Goal: Information Seeking & Learning: Check status

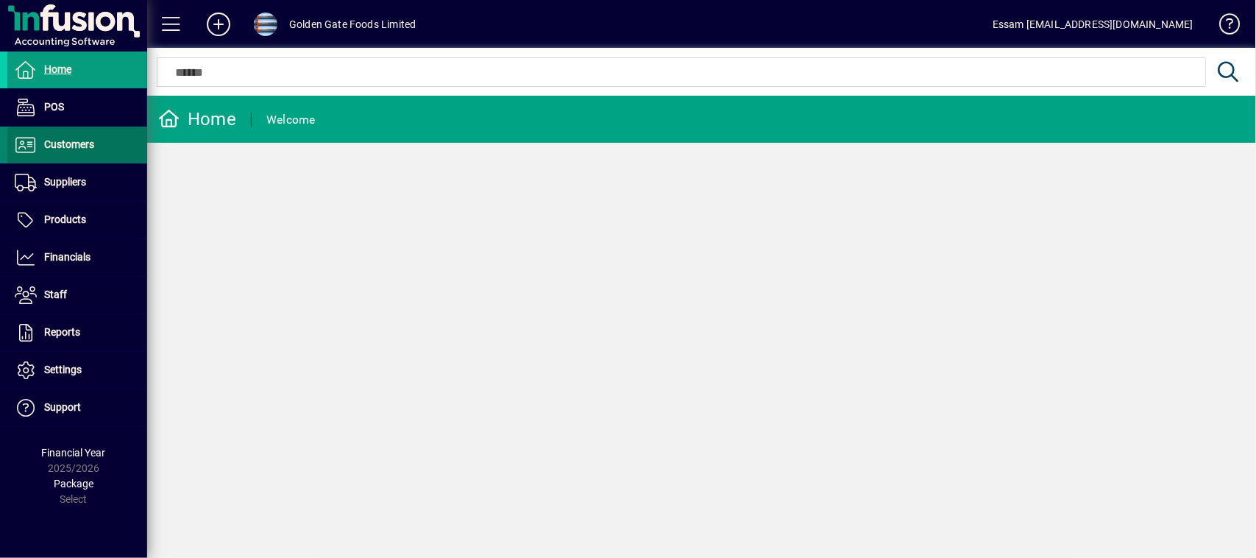
click at [60, 152] on span "Customers" at bounding box center [50, 145] width 87 height 18
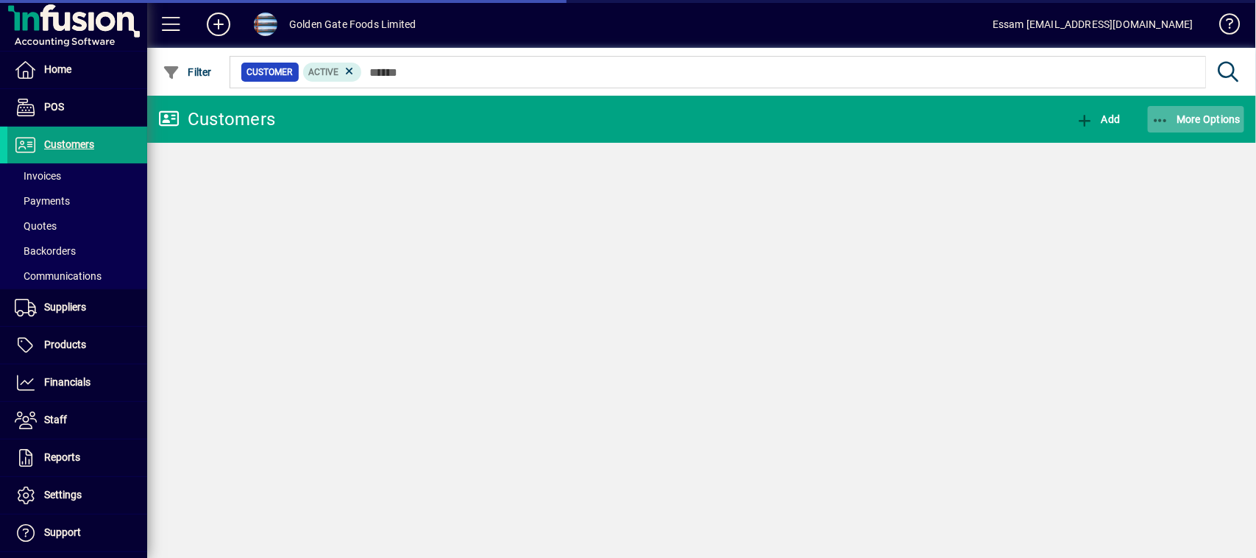
click at [1214, 120] on span "More Options" at bounding box center [1197, 119] width 90 height 12
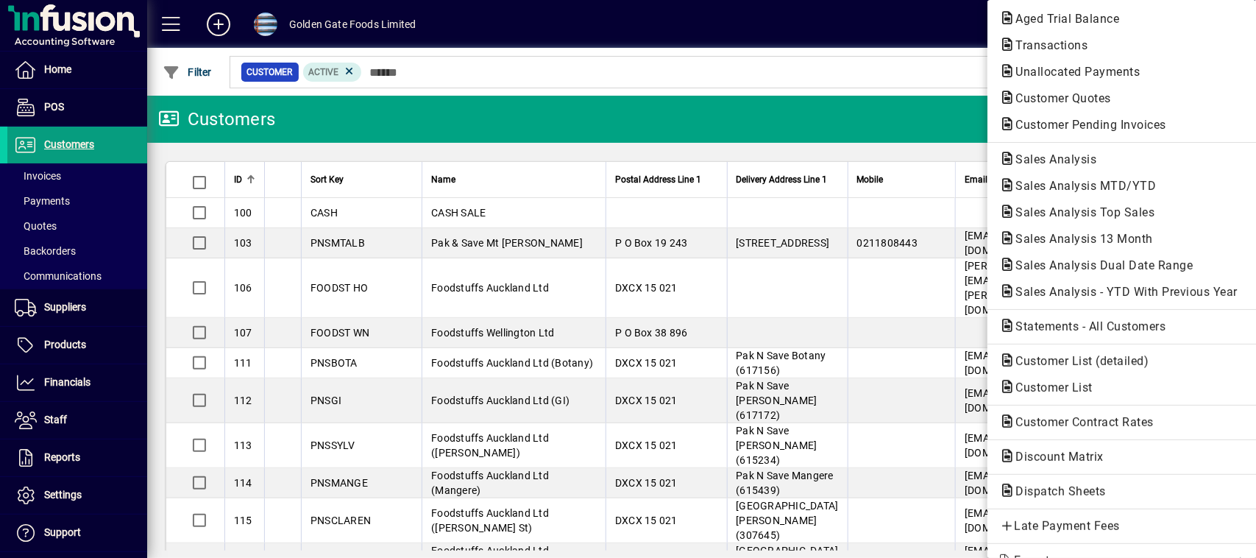
click at [71, 309] on div at bounding box center [628, 279] width 1256 height 558
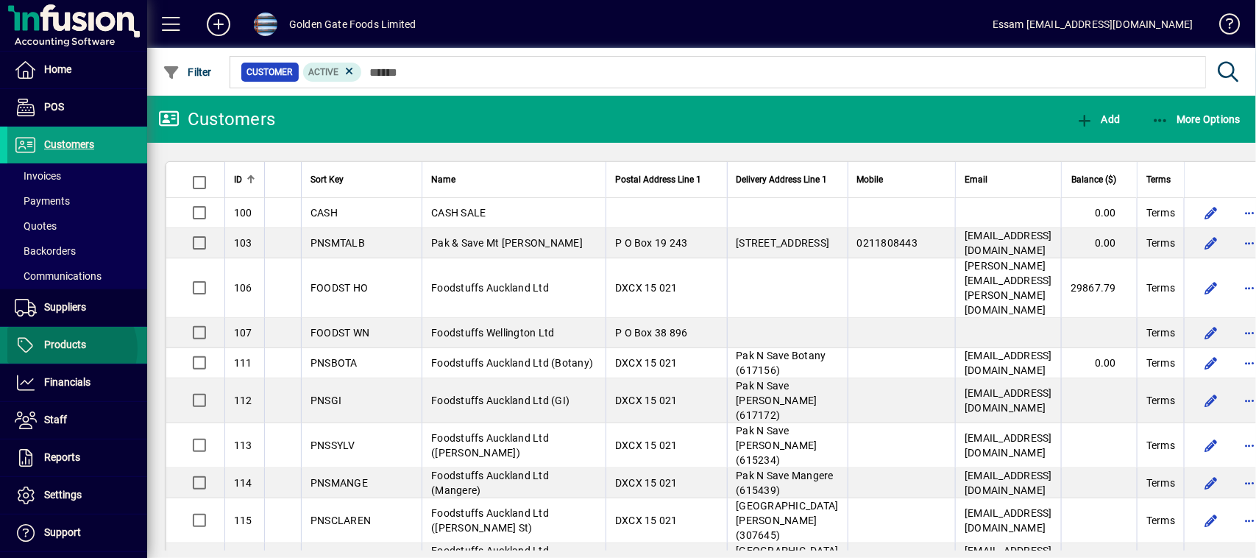
click at [71, 350] on span "Products" at bounding box center [65, 344] width 42 height 12
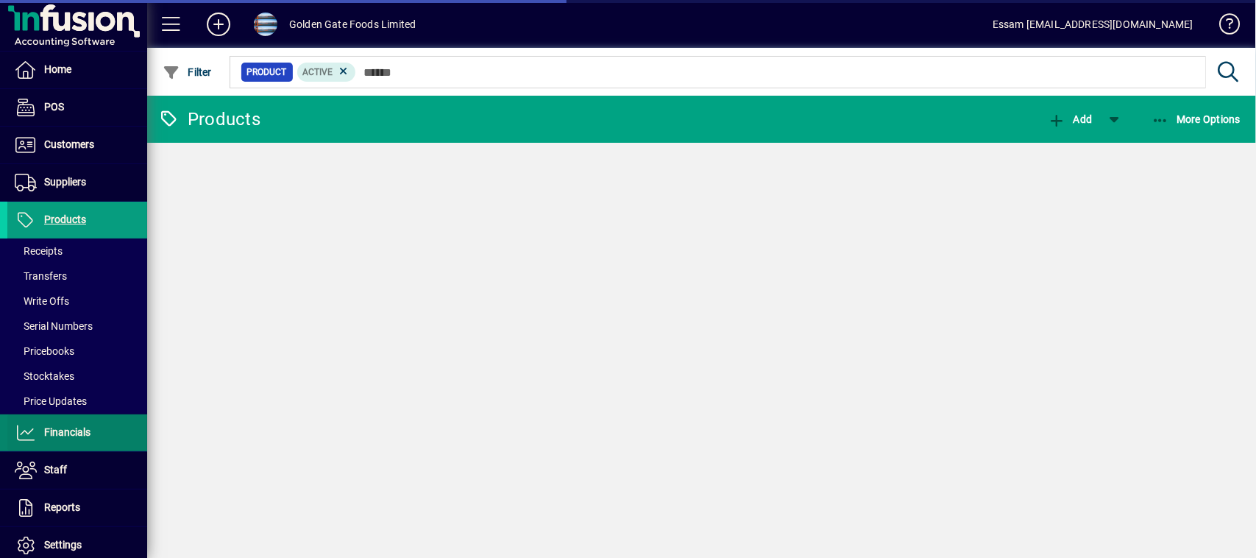
click at [74, 431] on span "Financials" at bounding box center [67, 432] width 46 height 12
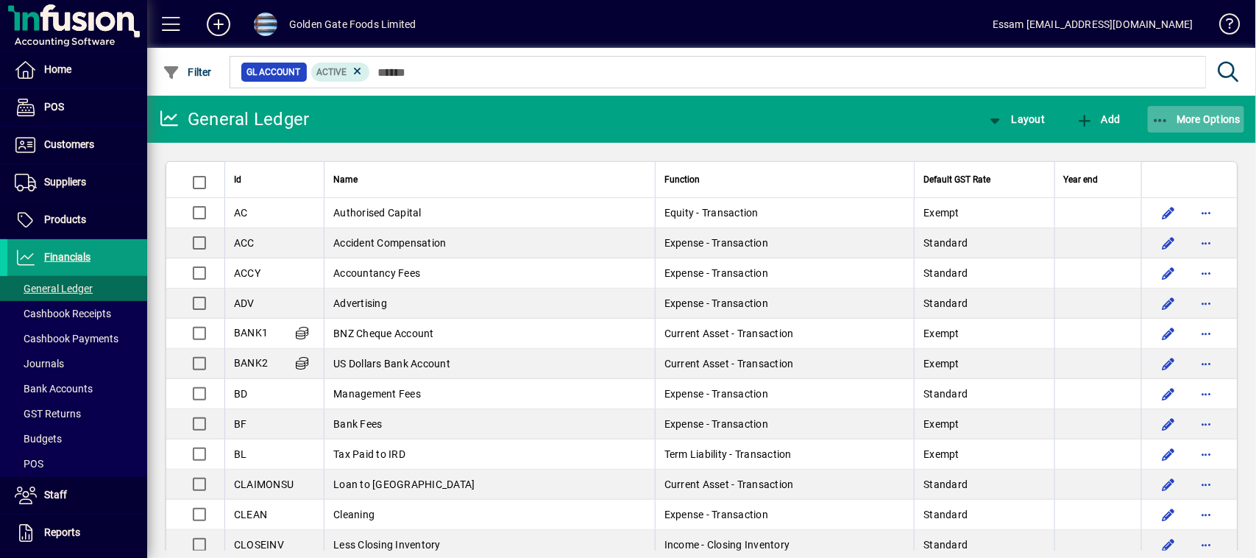
click at [1193, 123] on span "More Options" at bounding box center [1197, 119] width 90 height 12
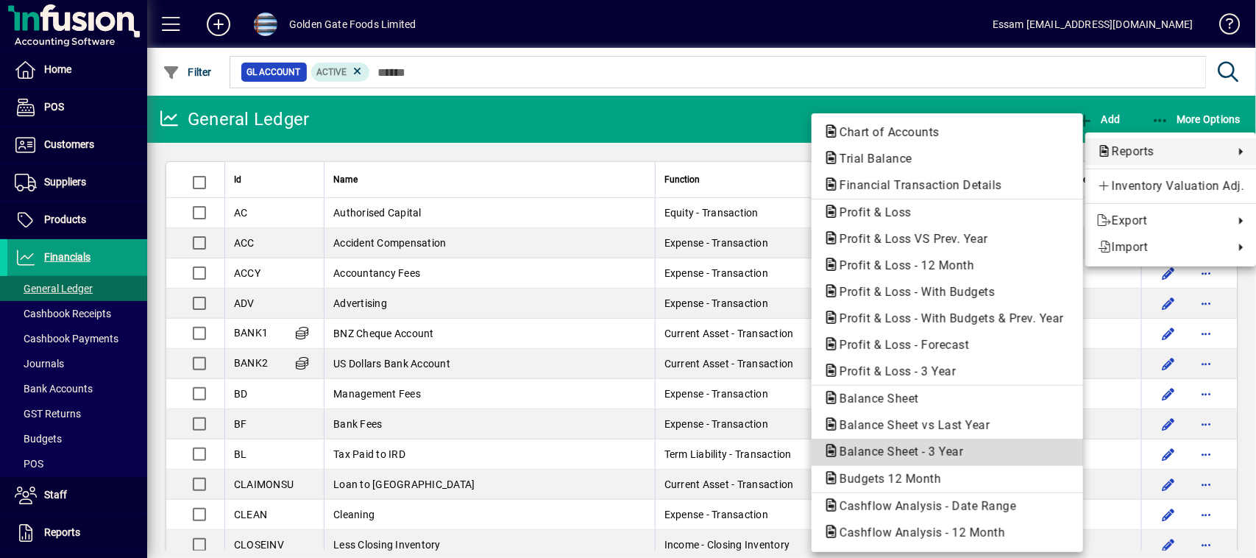
click at [896, 445] on span "Balance Sheet - 3 Year" at bounding box center [896, 451] width 147 height 14
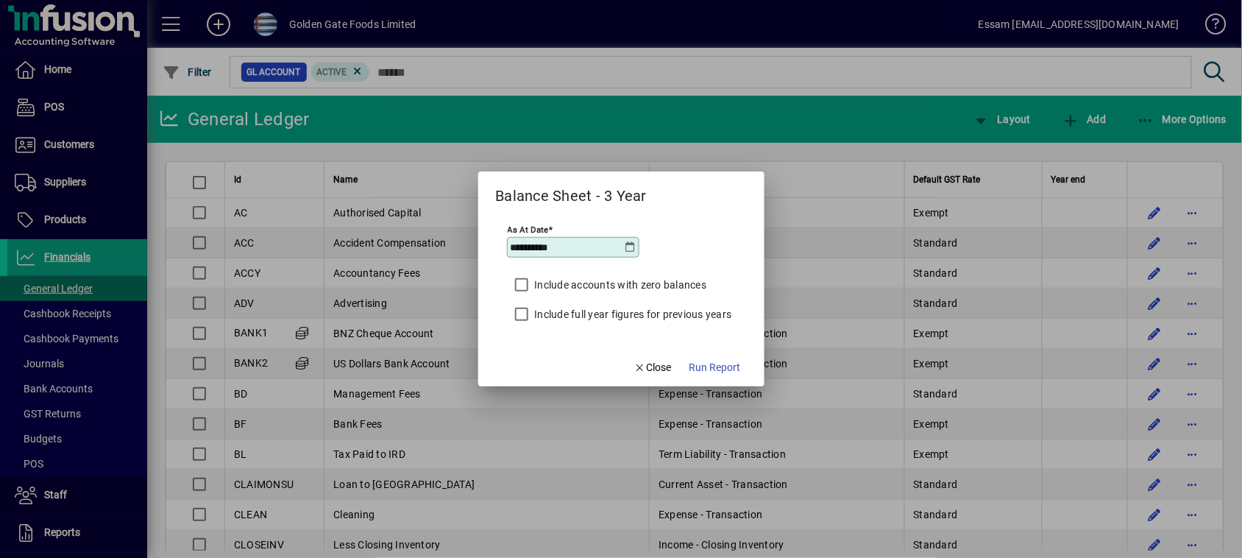
click at [633, 249] on icon at bounding box center [631, 247] width 12 height 12
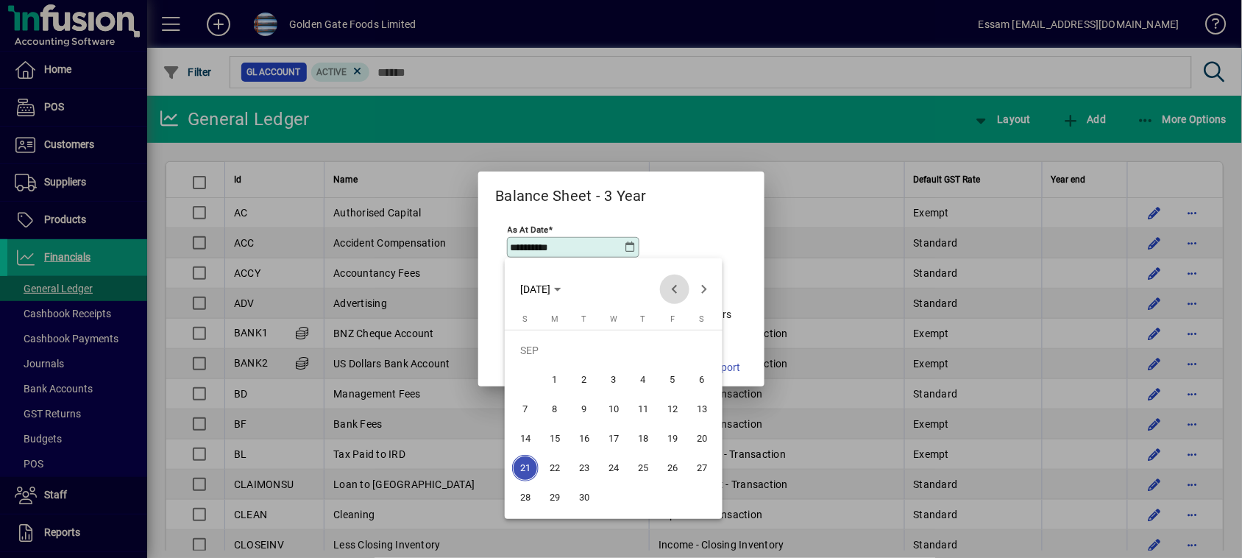
click at [674, 291] on span "Previous month" at bounding box center [674, 288] width 29 height 29
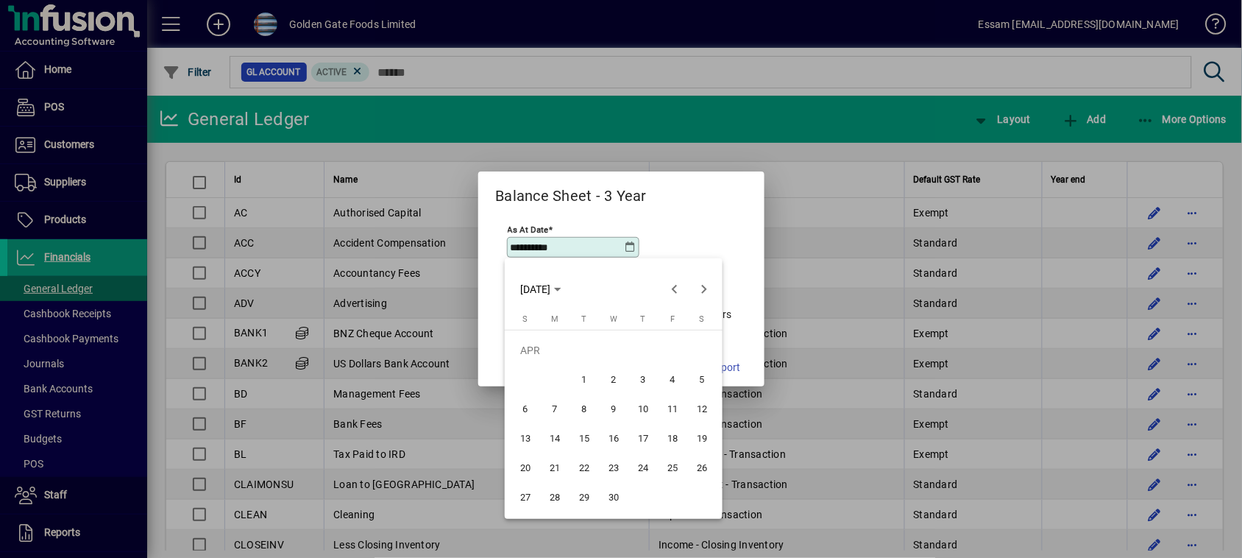
click at [612, 493] on span "30" at bounding box center [613, 497] width 26 height 26
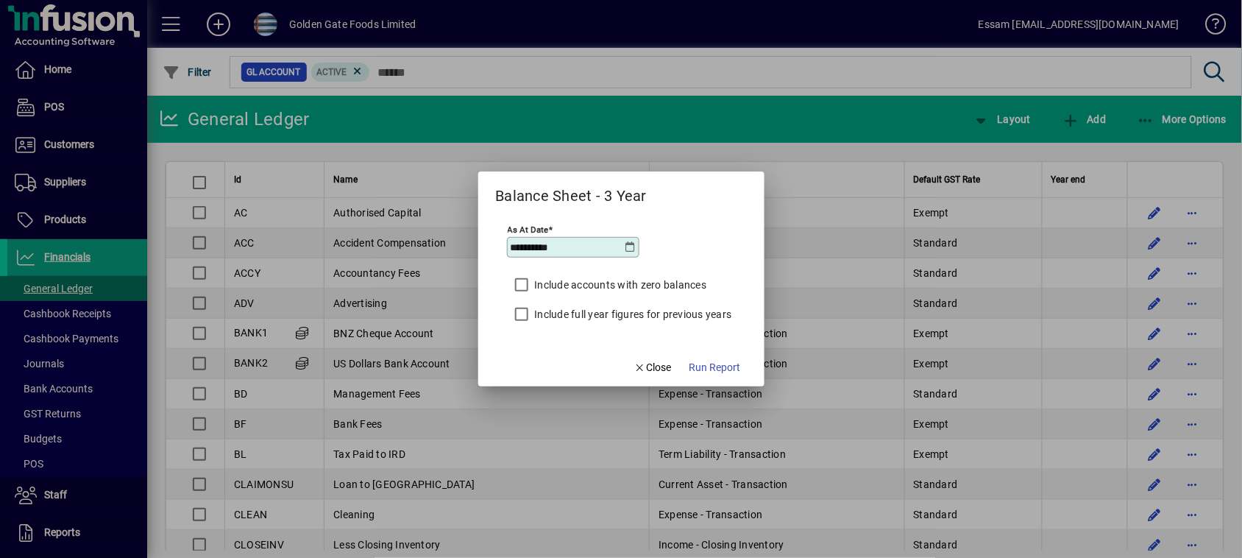
type input "**********"
click at [733, 369] on span "Run Report" at bounding box center [715, 367] width 52 height 15
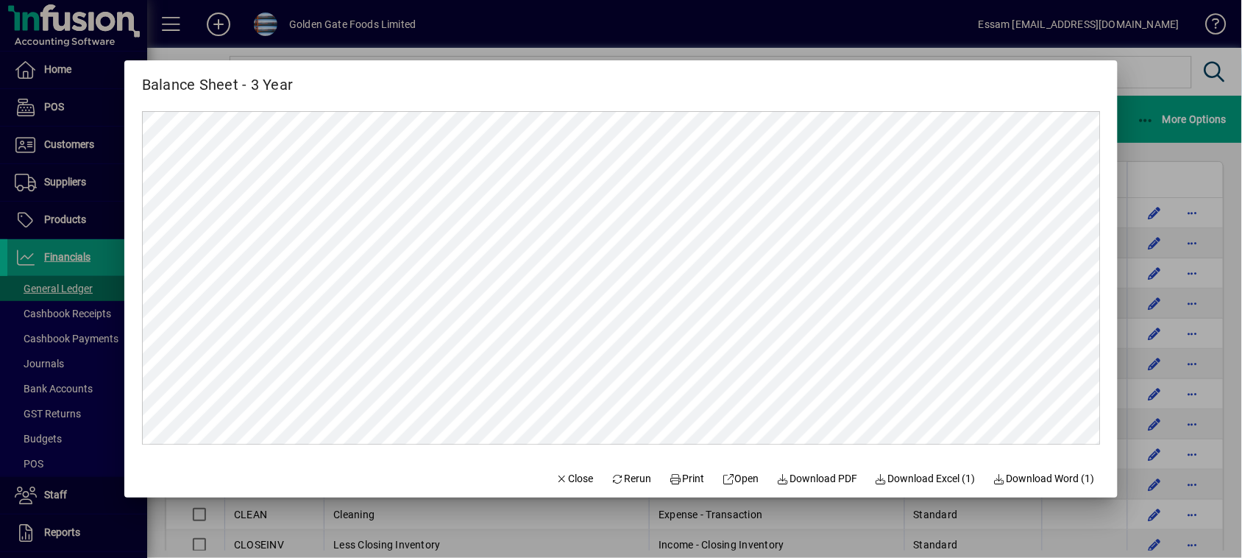
click at [1149, 71] on div at bounding box center [621, 279] width 1242 height 558
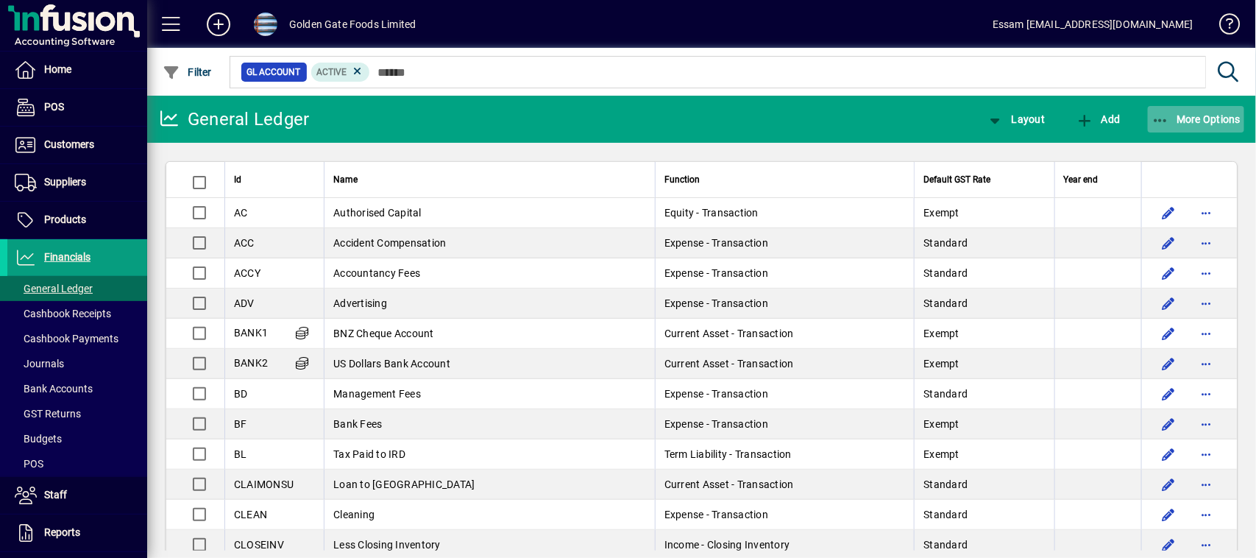
click at [1194, 114] on span "More Options" at bounding box center [1197, 119] width 90 height 12
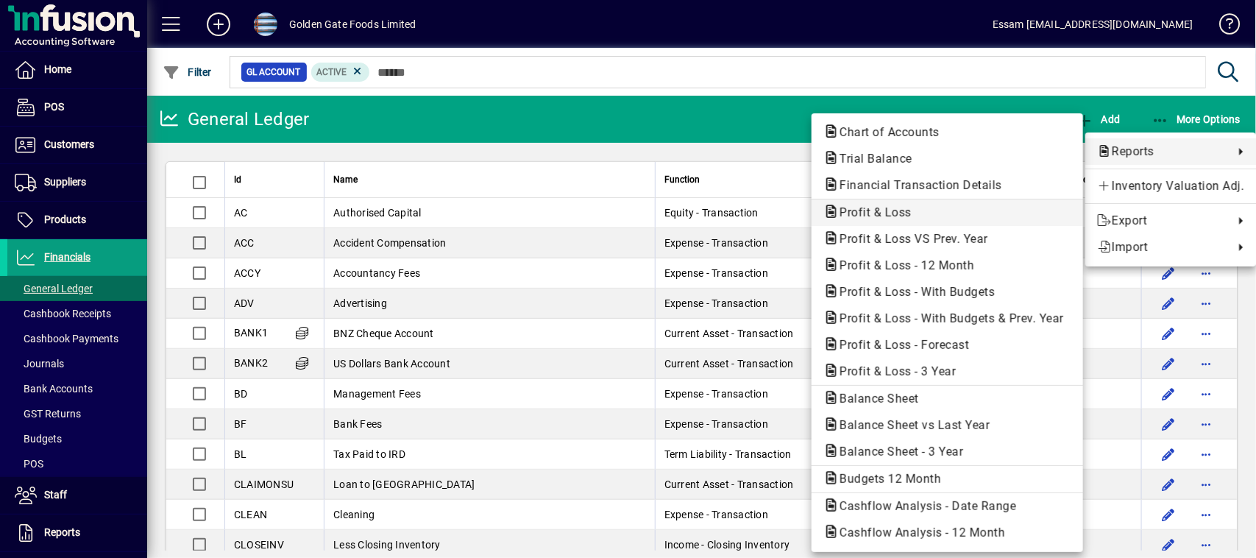
click at [880, 213] on span "Profit & Loss" at bounding box center [871, 212] width 96 height 14
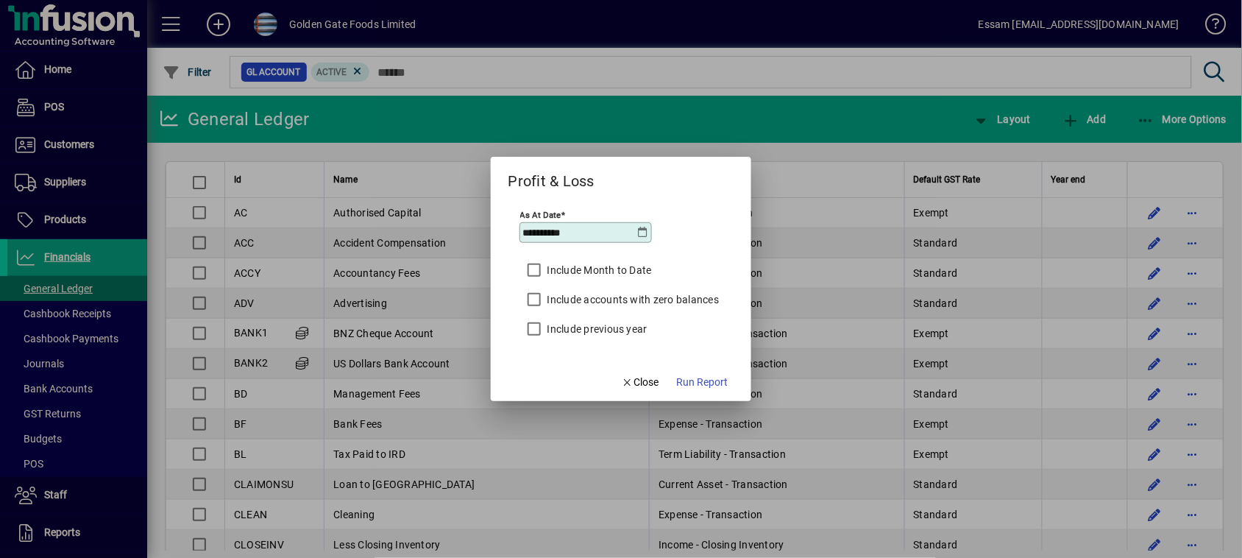
click at [637, 230] on icon at bounding box center [643, 233] width 12 height 12
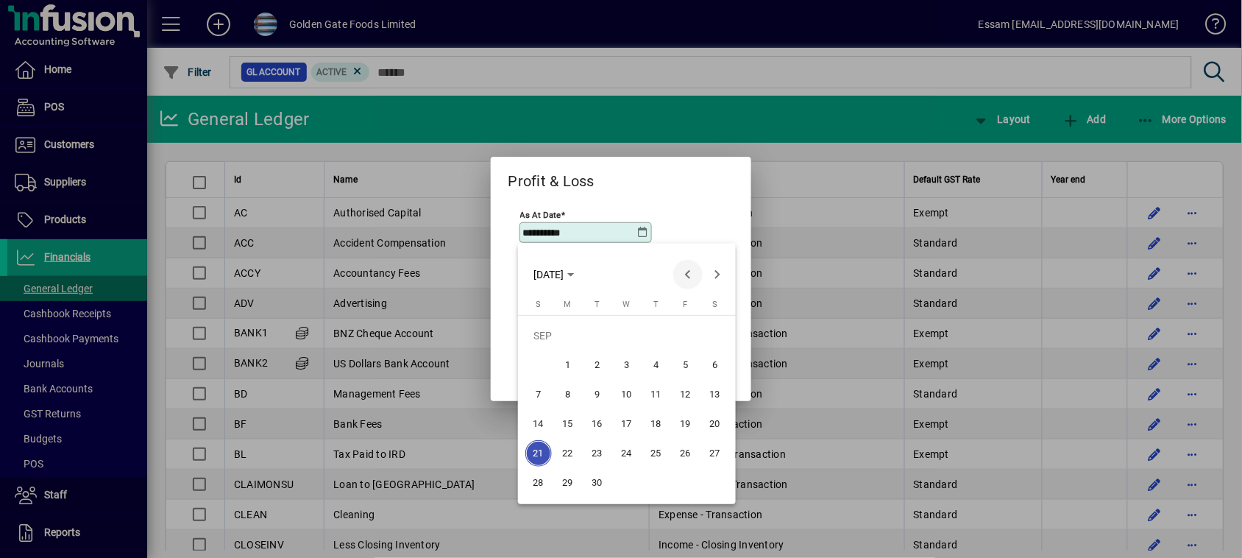
click at [681, 269] on span "Previous month" at bounding box center [687, 274] width 29 height 29
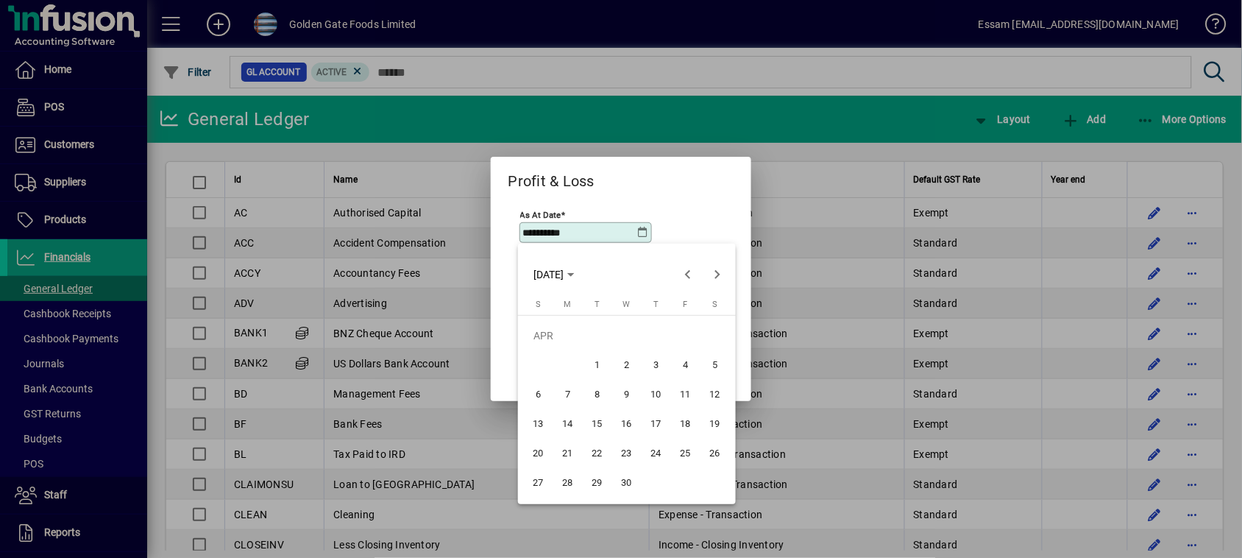
click at [620, 488] on span "30" at bounding box center [627, 482] width 26 height 26
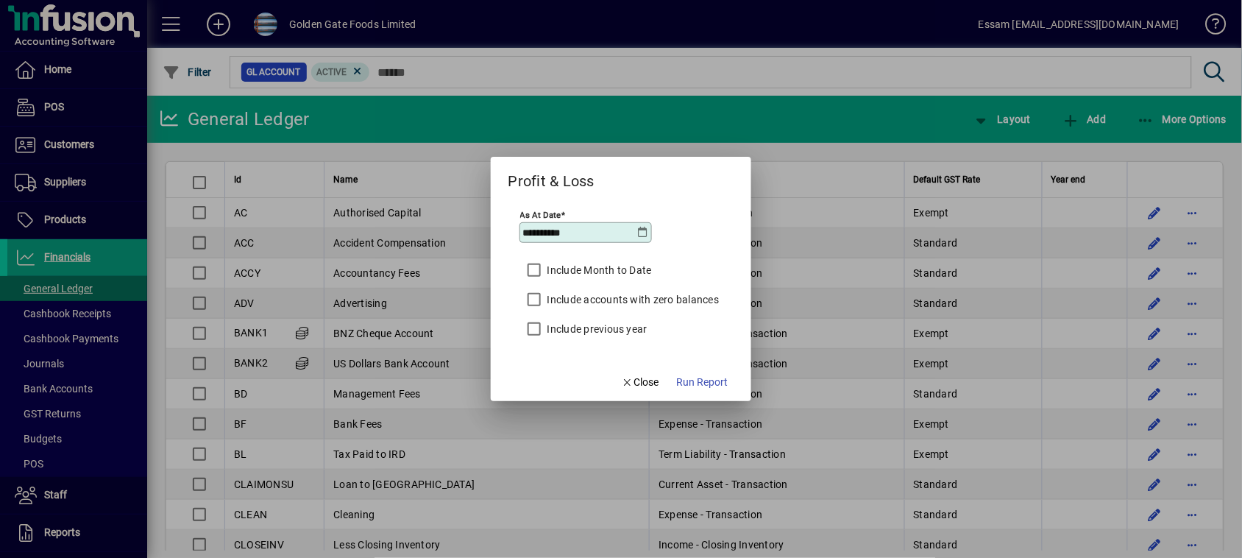
type input "**********"
click at [696, 388] on span "Run Report" at bounding box center [702, 382] width 52 height 15
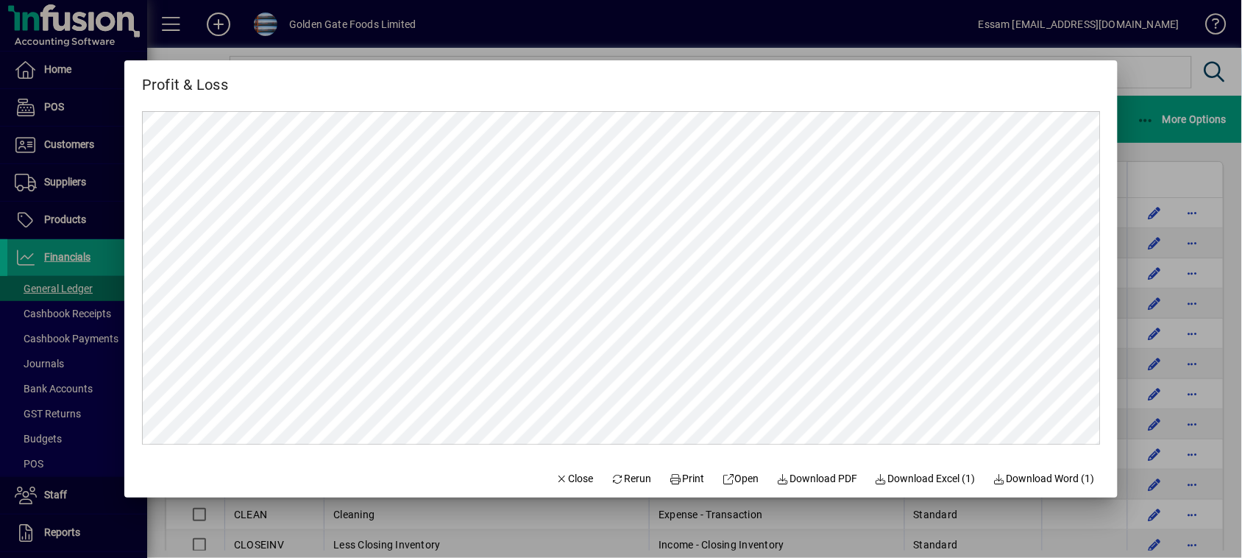
click at [1153, 77] on div at bounding box center [621, 279] width 1242 height 558
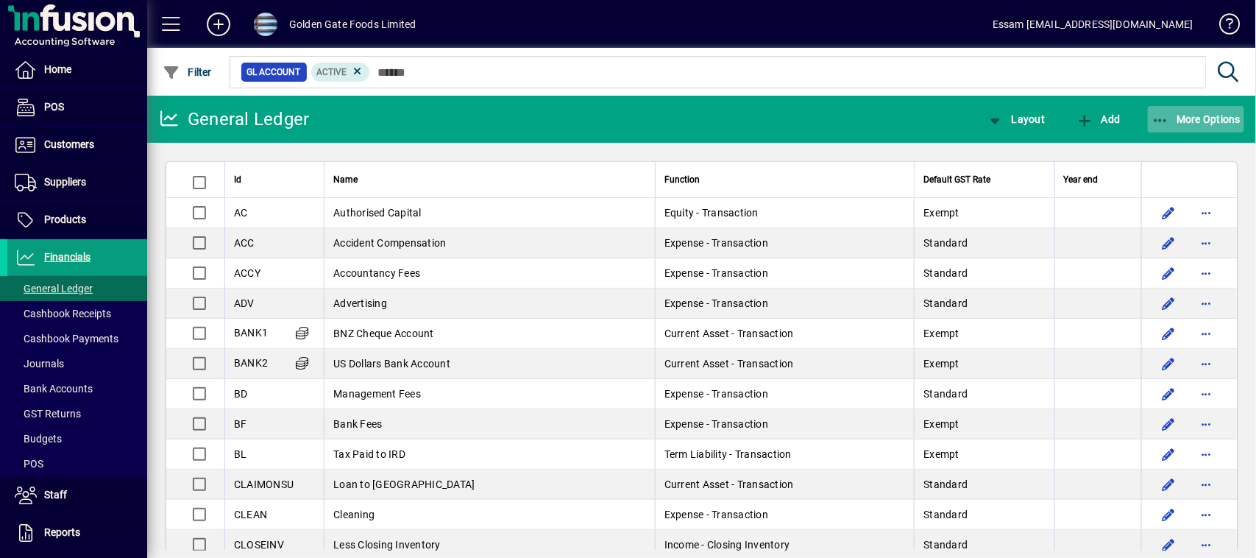
click at [1207, 114] on span "More Options" at bounding box center [1197, 119] width 90 height 12
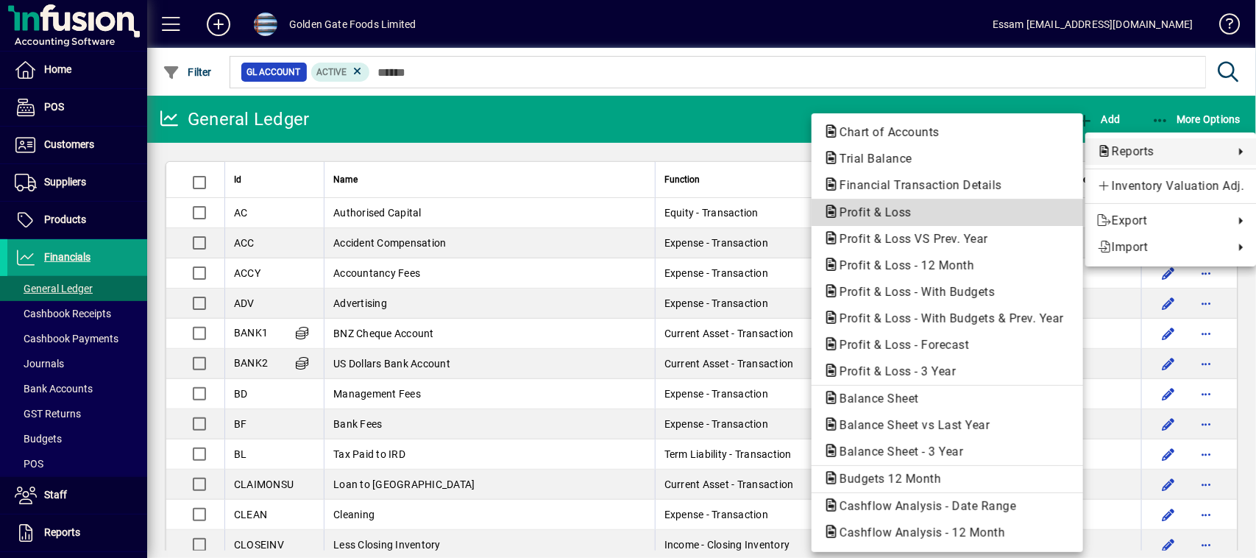
click at [873, 206] on span "Profit & Loss" at bounding box center [871, 212] width 96 height 14
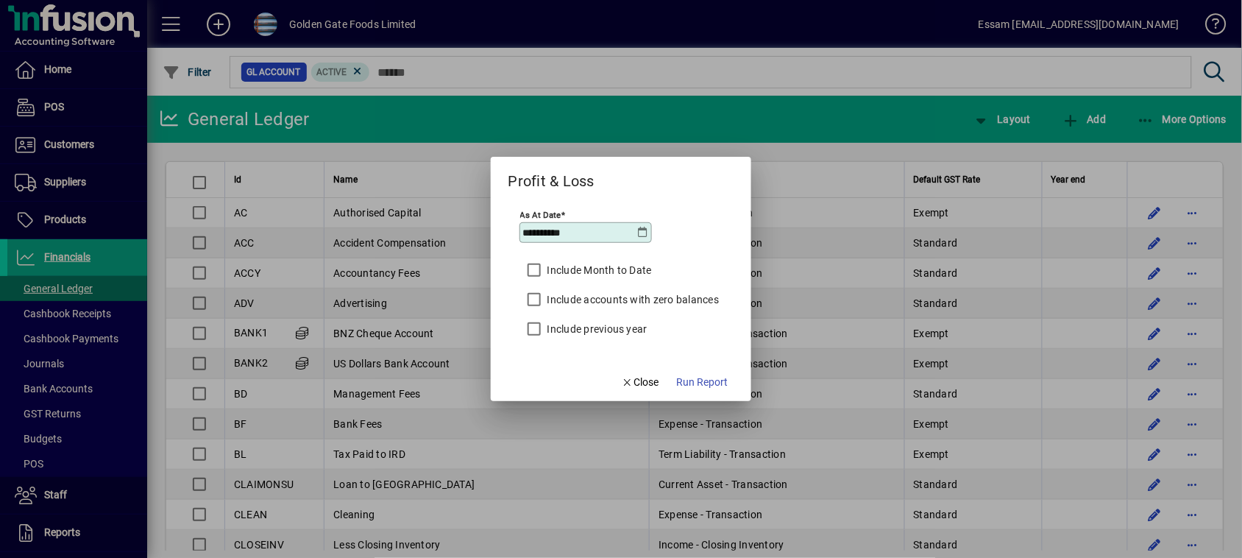
click at [642, 232] on icon at bounding box center [643, 233] width 12 height 12
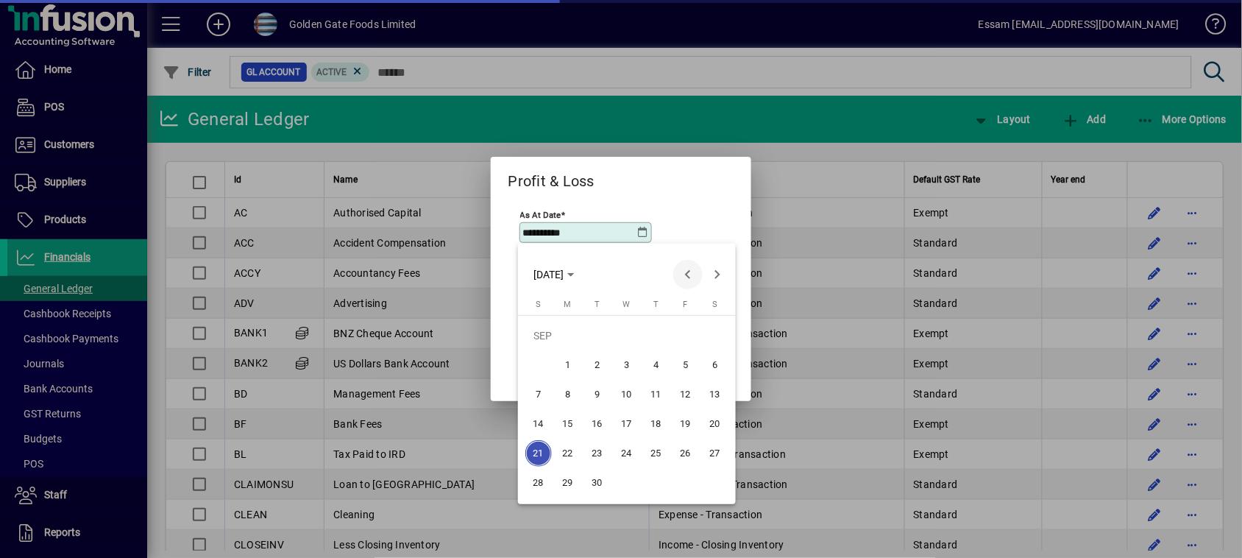
click at [689, 269] on span "Previous month" at bounding box center [687, 274] width 29 height 29
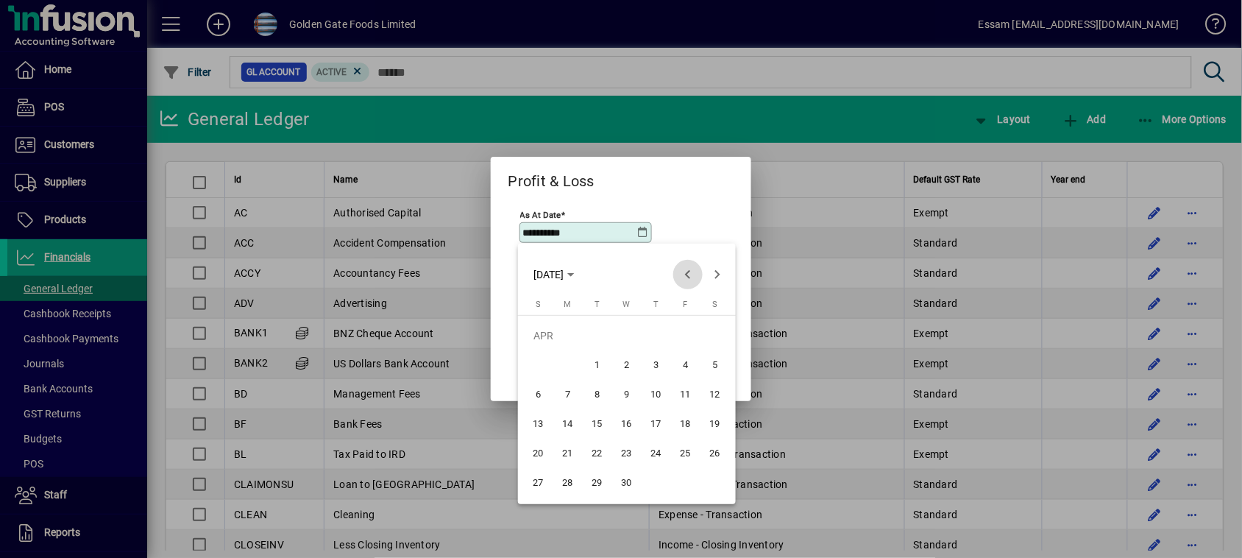
click at [689, 269] on span "Previous month" at bounding box center [687, 274] width 29 height 29
click at [570, 486] on span "31" at bounding box center [568, 482] width 26 height 26
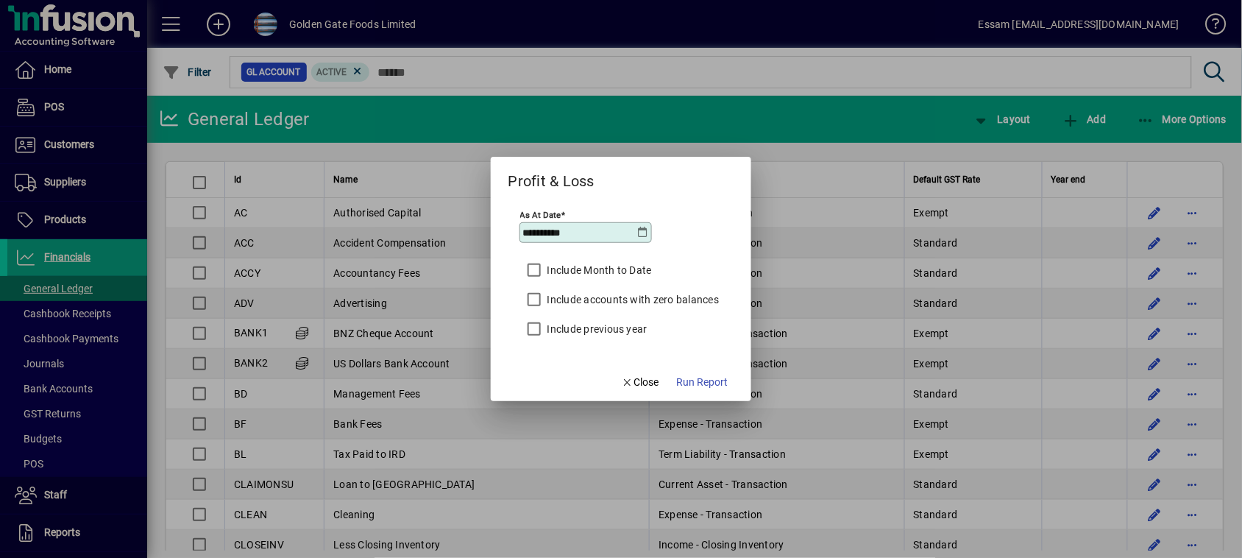
type input "**********"
click at [710, 381] on span "Run Report" at bounding box center [702, 382] width 52 height 15
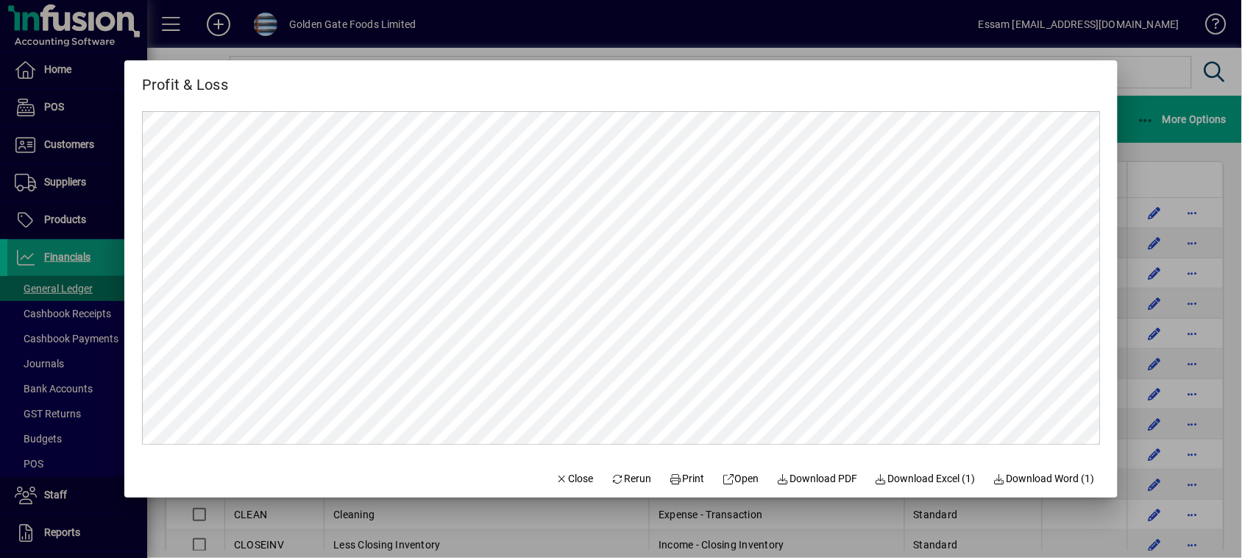
click at [1163, 68] on div at bounding box center [621, 279] width 1242 height 558
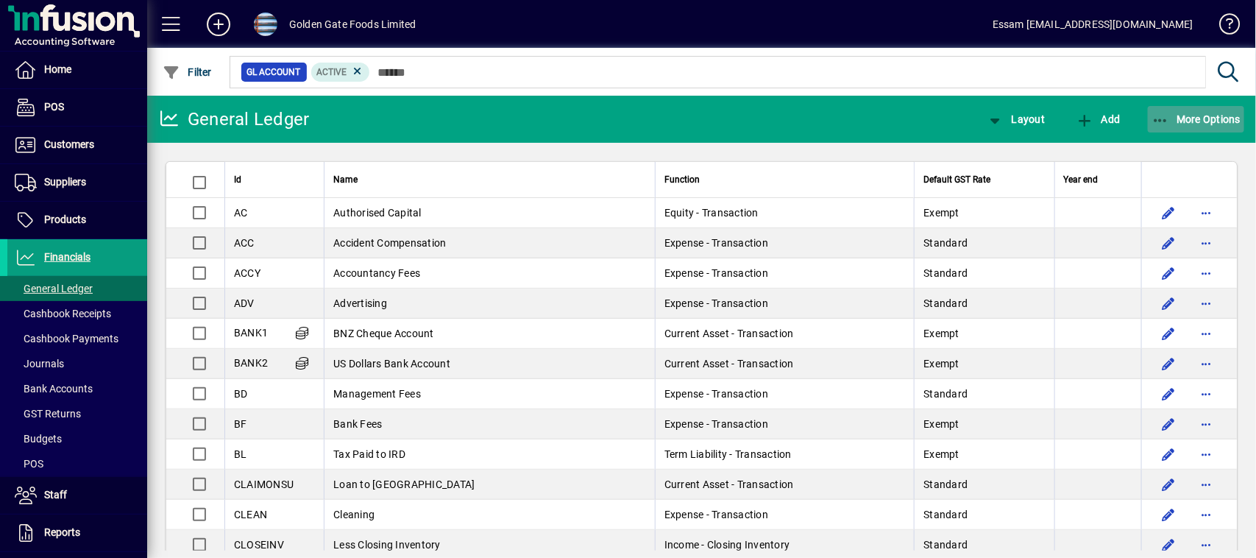
click at [1190, 113] on span "More Options" at bounding box center [1197, 119] width 90 height 12
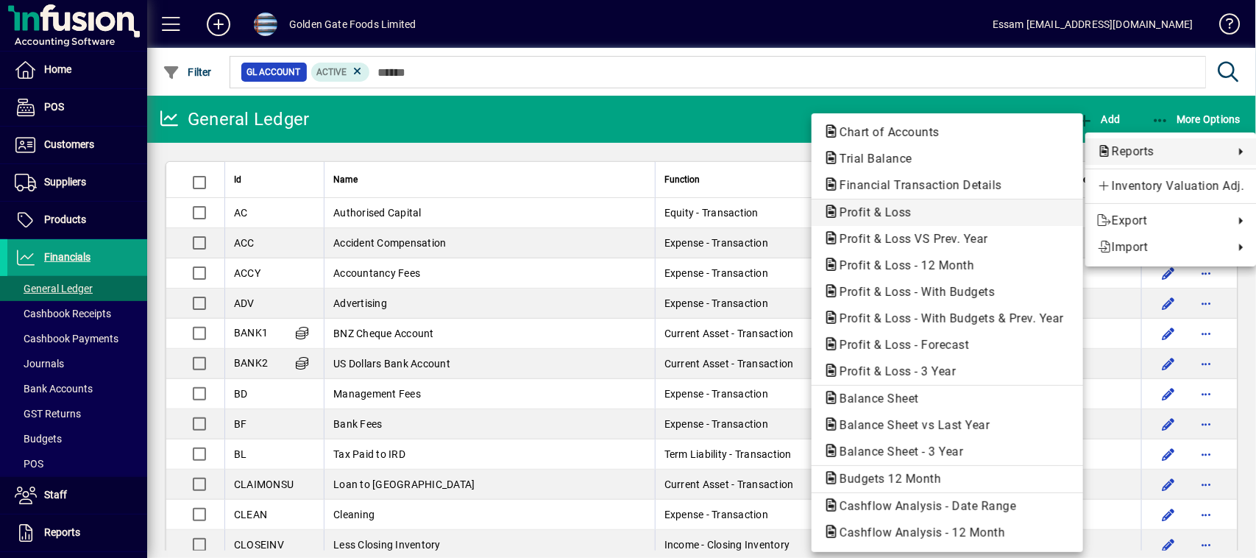
click at [865, 208] on span "Profit & Loss" at bounding box center [871, 212] width 96 height 14
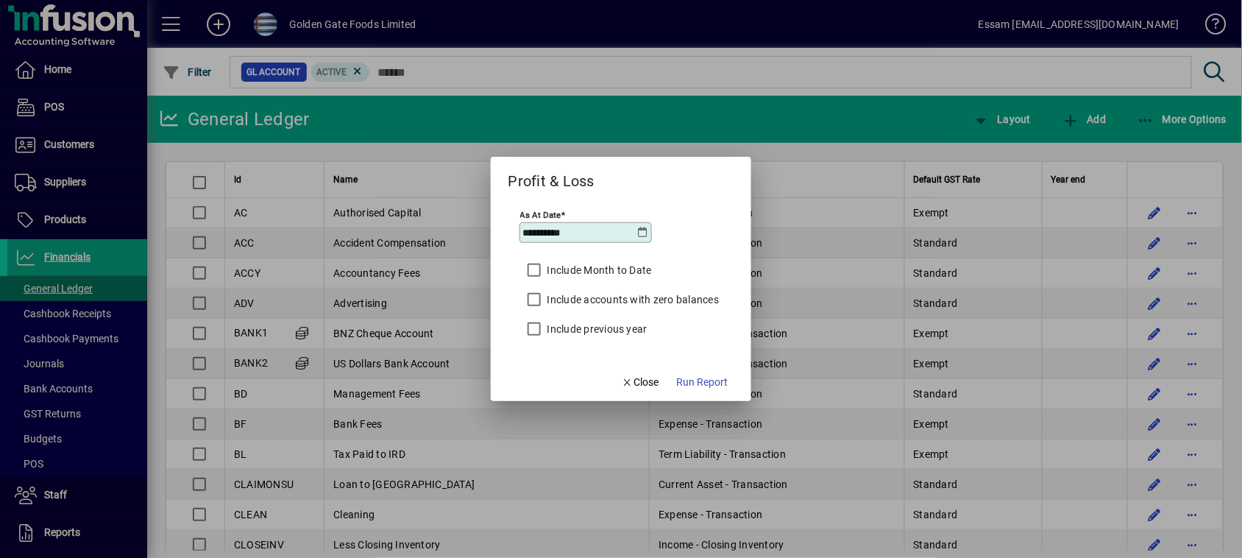
click at [642, 234] on icon at bounding box center [643, 233] width 12 height 12
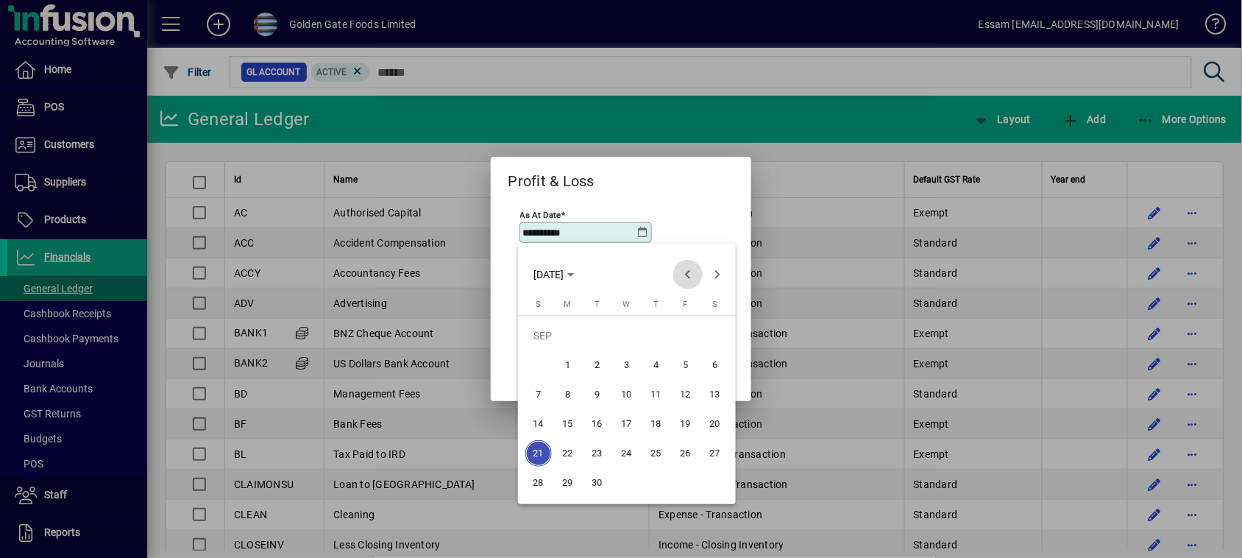
click at [681, 276] on span "Previous month" at bounding box center [687, 274] width 29 height 29
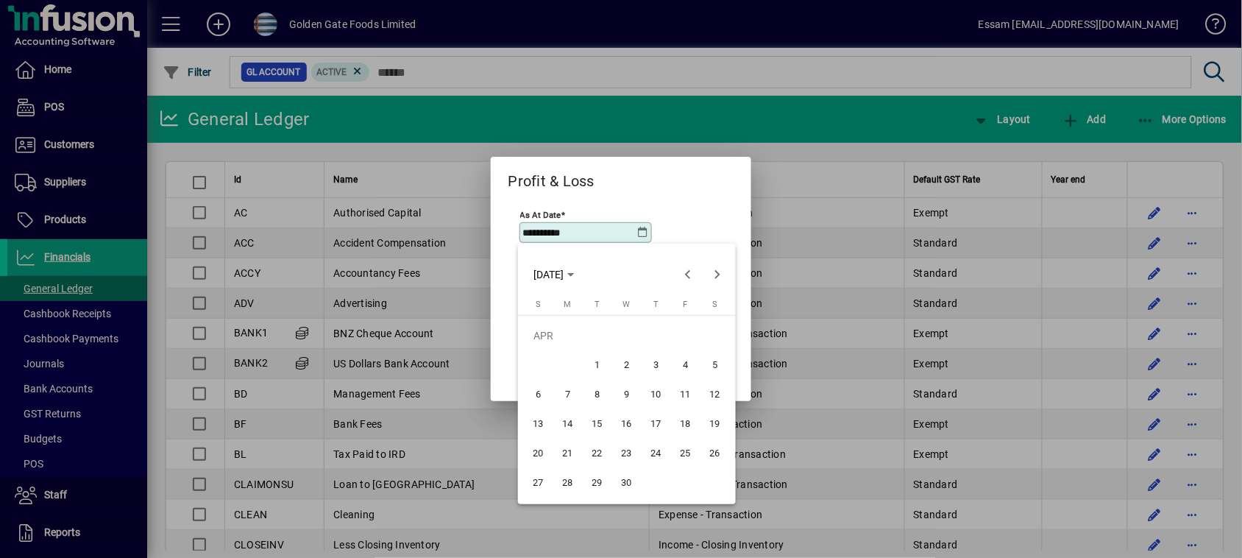
click at [635, 475] on span "30" at bounding box center [627, 482] width 26 height 26
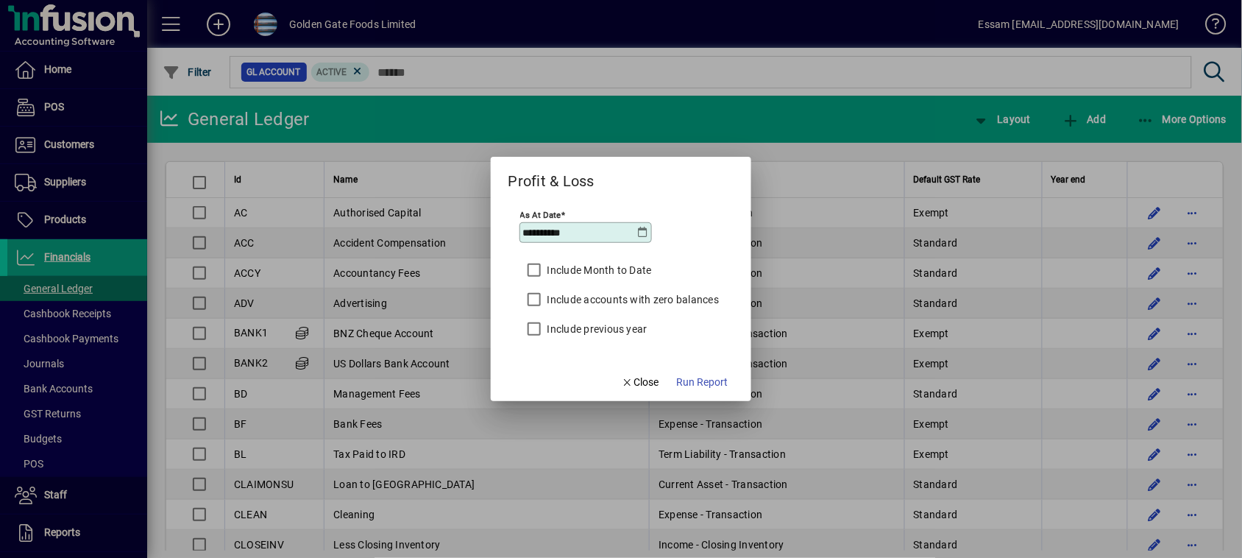
click at [589, 227] on input "**********" at bounding box center [580, 233] width 114 height 12
type input "**********"
click at [714, 388] on span "Run Report" at bounding box center [702, 382] width 52 height 15
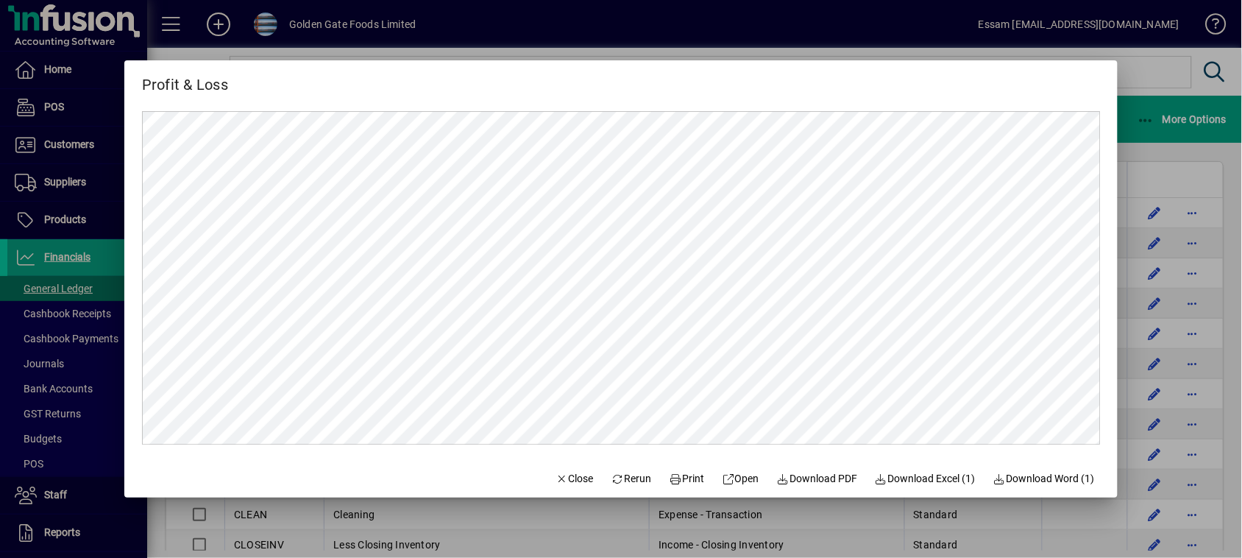
click at [1156, 68] on div at bounding box center [621, 279] width 1242 height 558
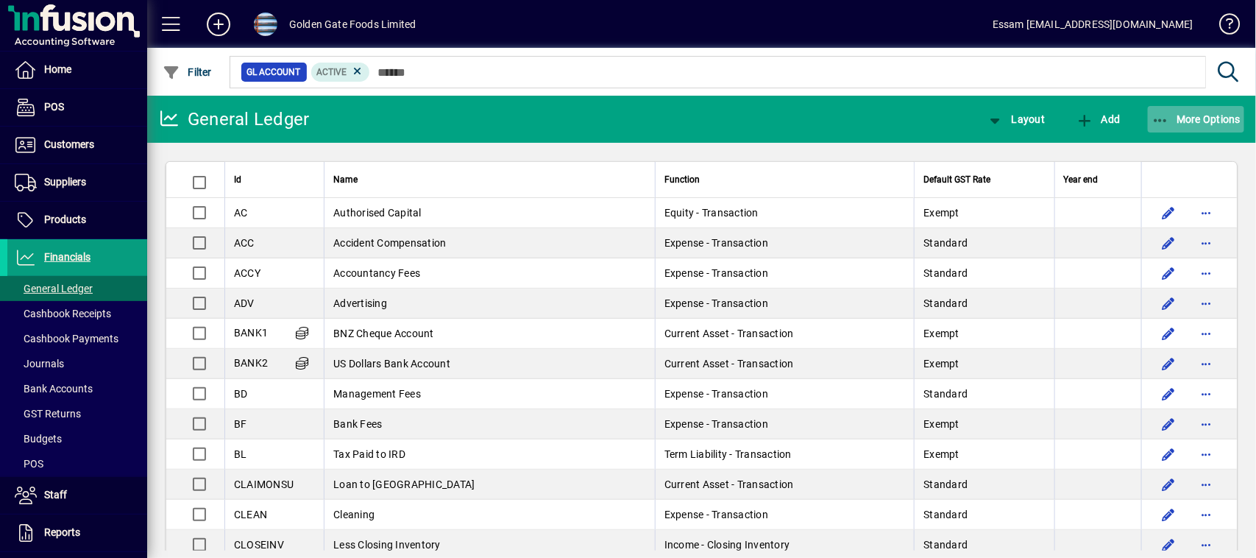
click at [1200, 114] on span "More Options" at bounding box center [1197, 119] width 90 height 12
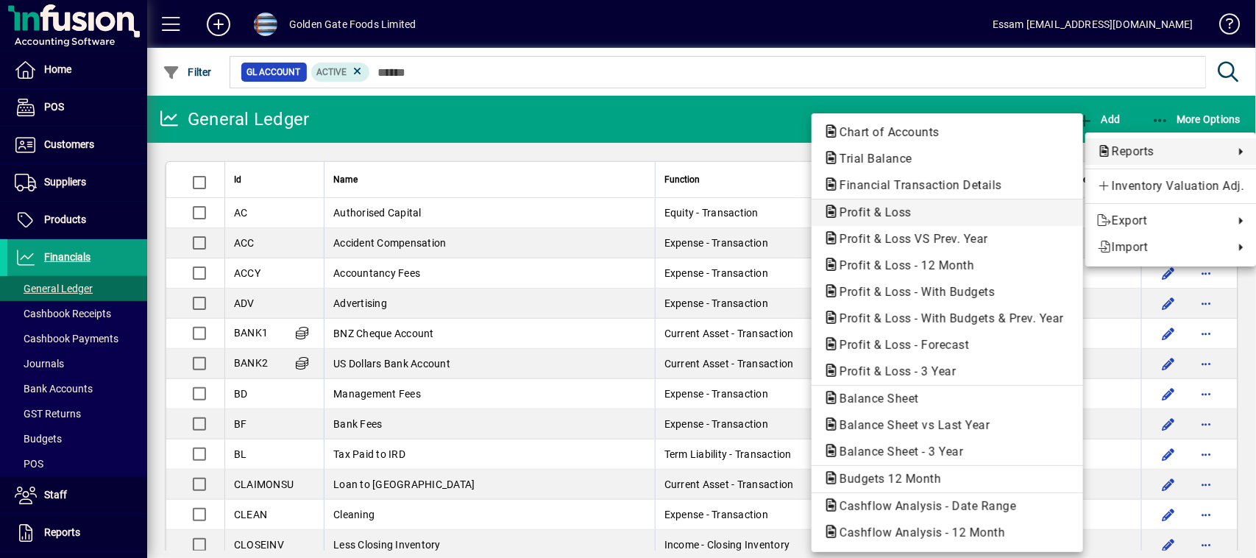
click at [859, 206] on span "Profit & Loss" at bounding box center [871, 212] width 96 height 14
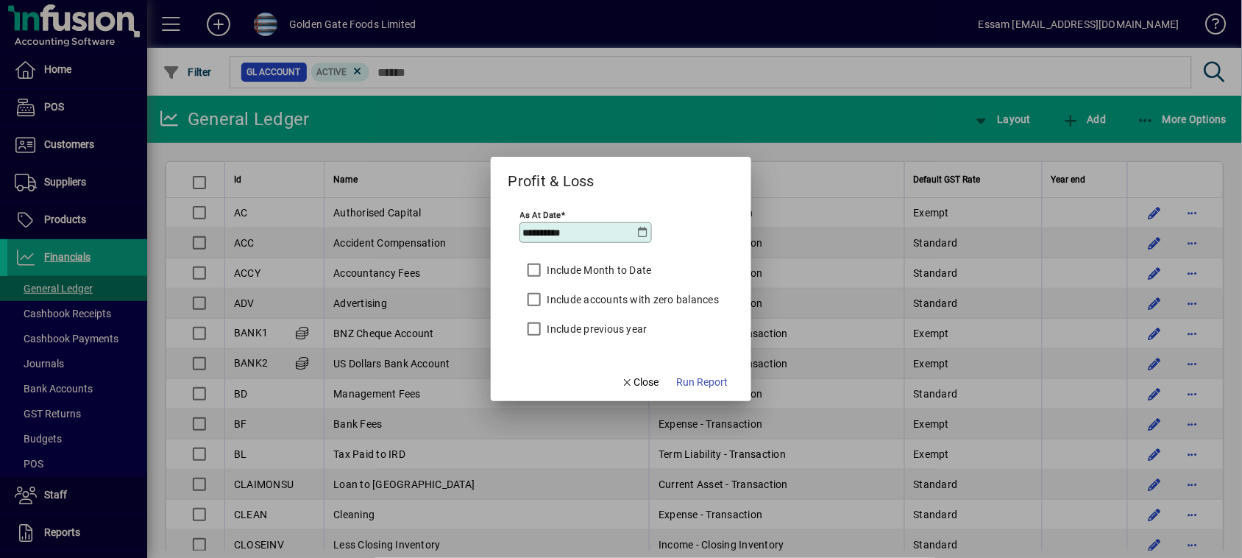
click at [531, 232] on input "**********" at bounding box center [580, 233] width 114 height 12
click at [579, 234] on input "**********" at bounding box center [580, 233] width 114 height 12
type input "**********"
click at [709, 386] on span "Run Report" at bounding box center [702, 382] width 52 height 15
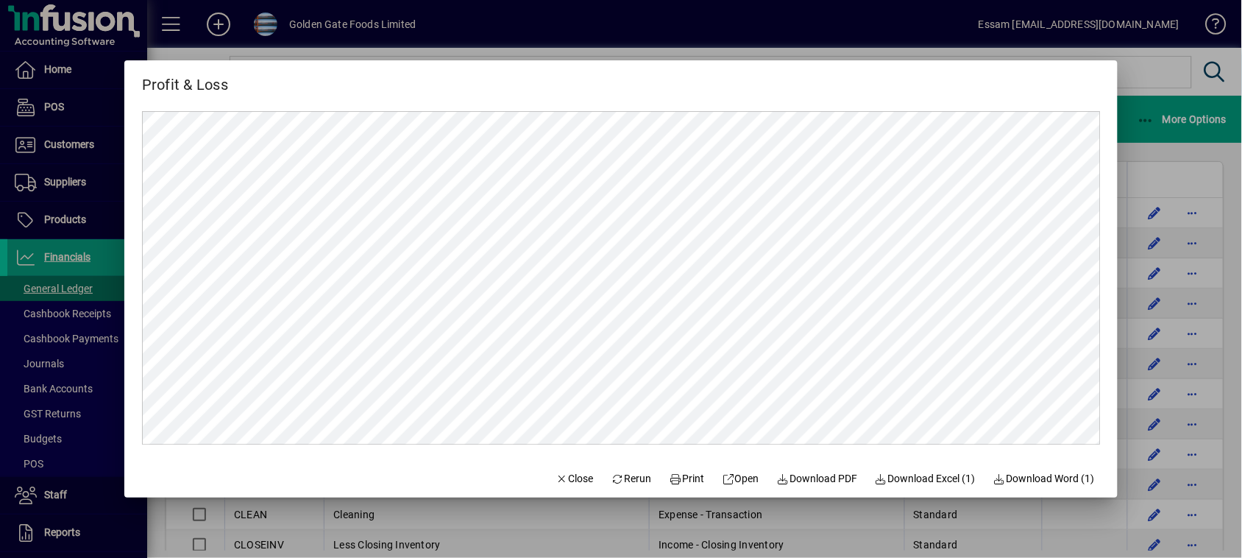
click at [1177, 68] on div at bounding box center [621, 279] width 1242 height 558
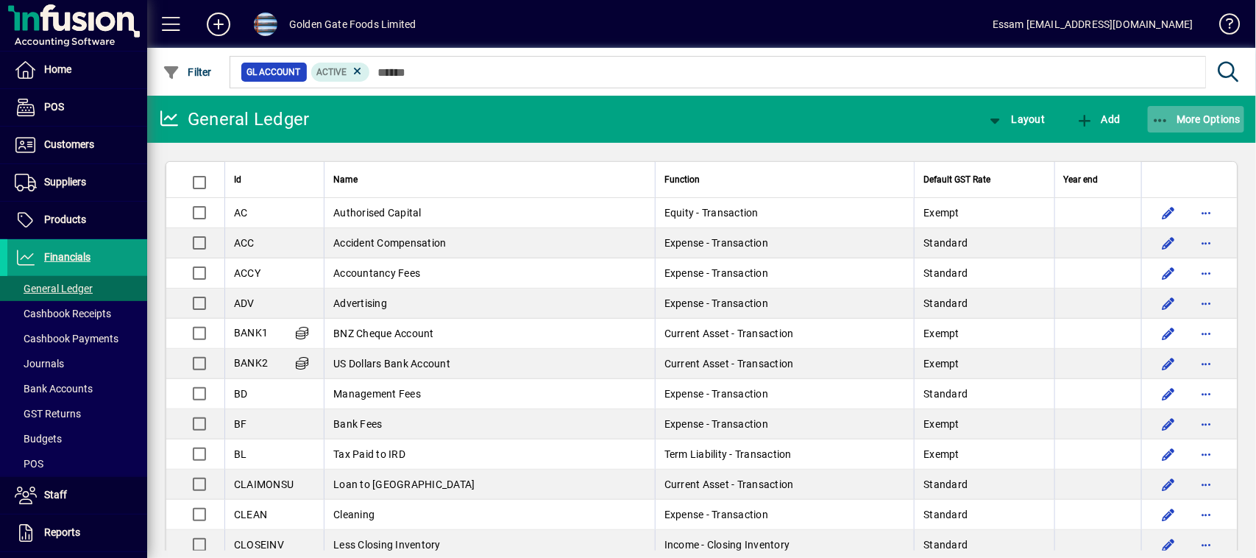
click at [1210, 124] on span "More Options" at bounding box center [1197, 119] width 90 height 12
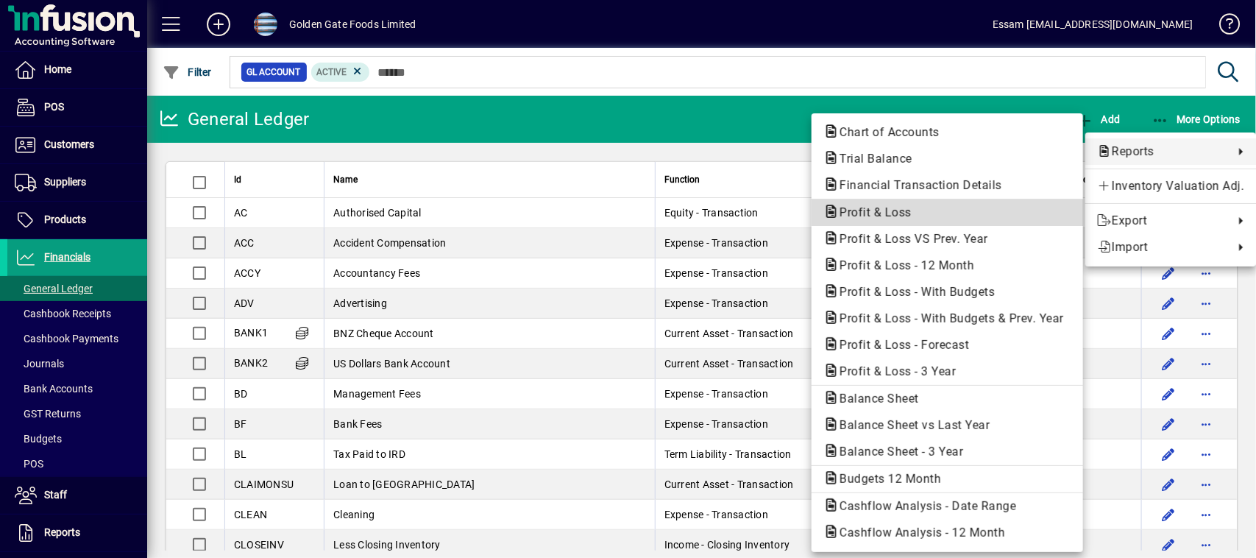
click at [868, 205] on span "Profit & Loss" at bounding box center [947, 213] width 248 height 18
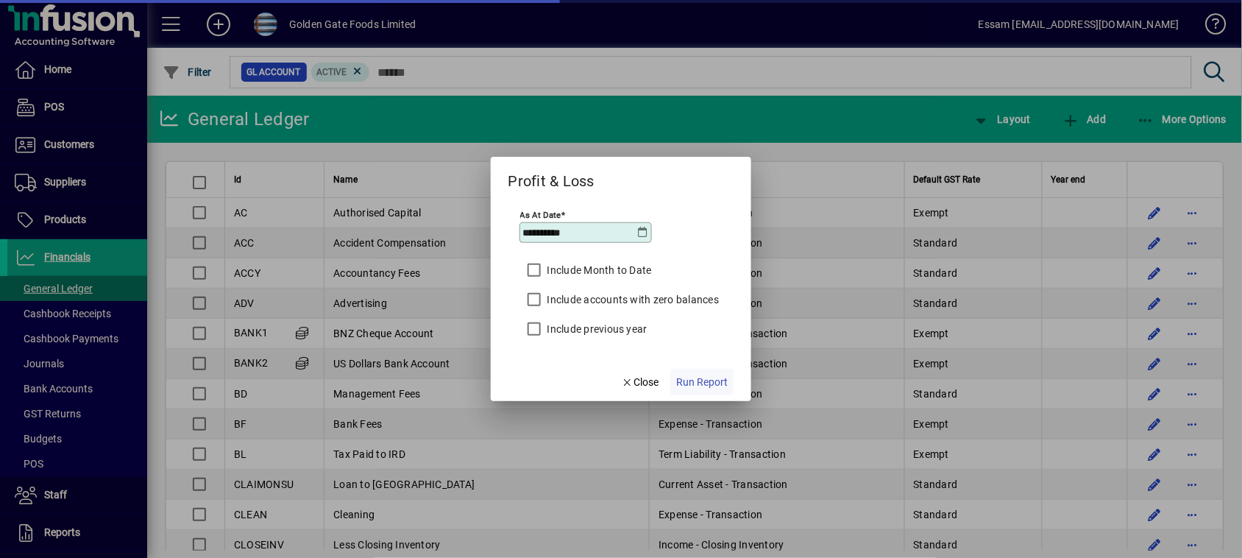
click at [696, 384] on span "Run Report" at bounding box center [702, 382] width 52 height 15
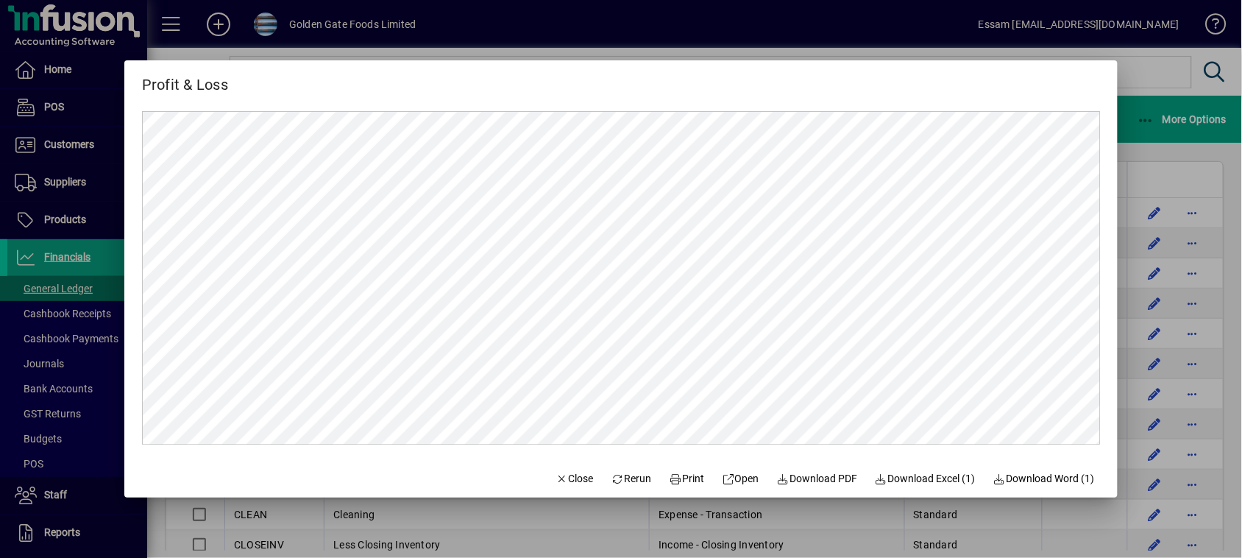
click at [1152, 68] on div at bounding box center [621, 279] width 1242 height 558
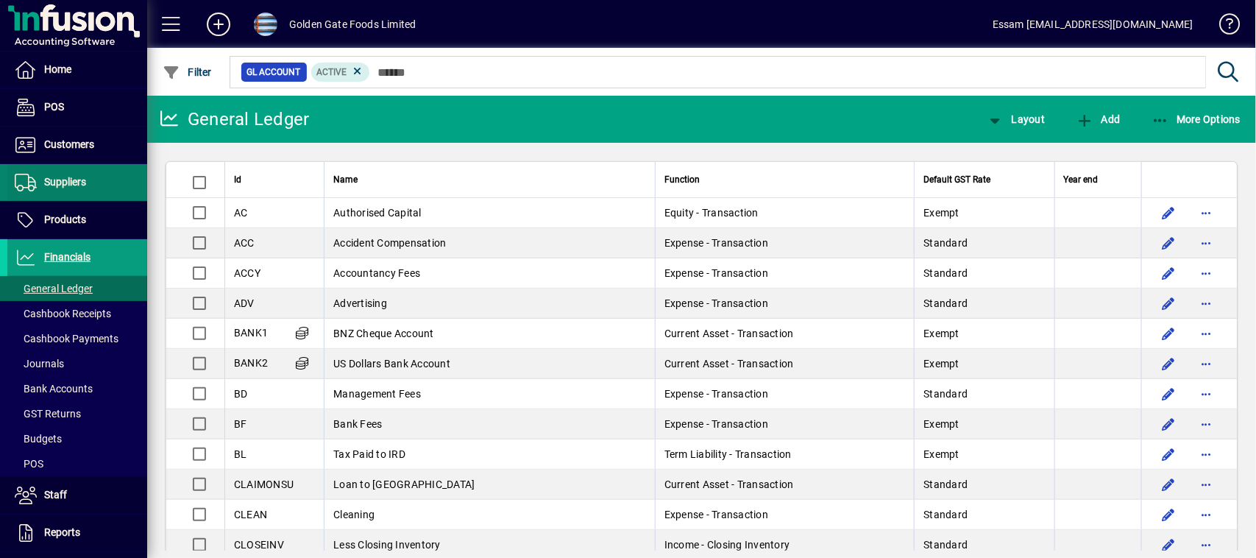
click at [74, 180] on span "Suppliers" at bounding box center [65, 182] width 42 height 12
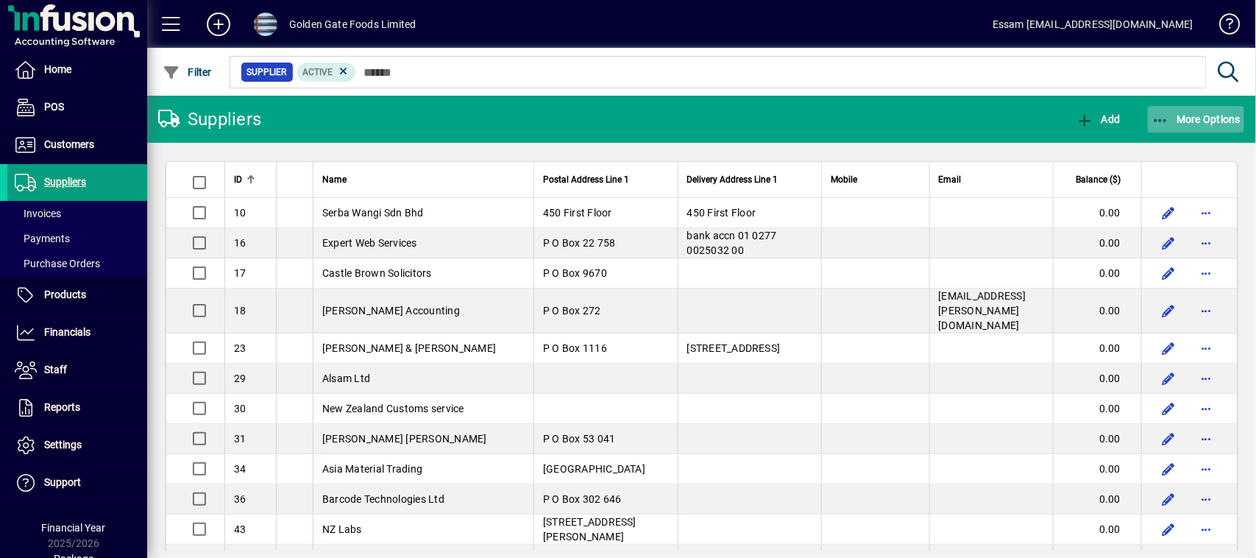
click at [1213, 119] on span "More Options" at bounding box center [1197, 119] width 90 height 12
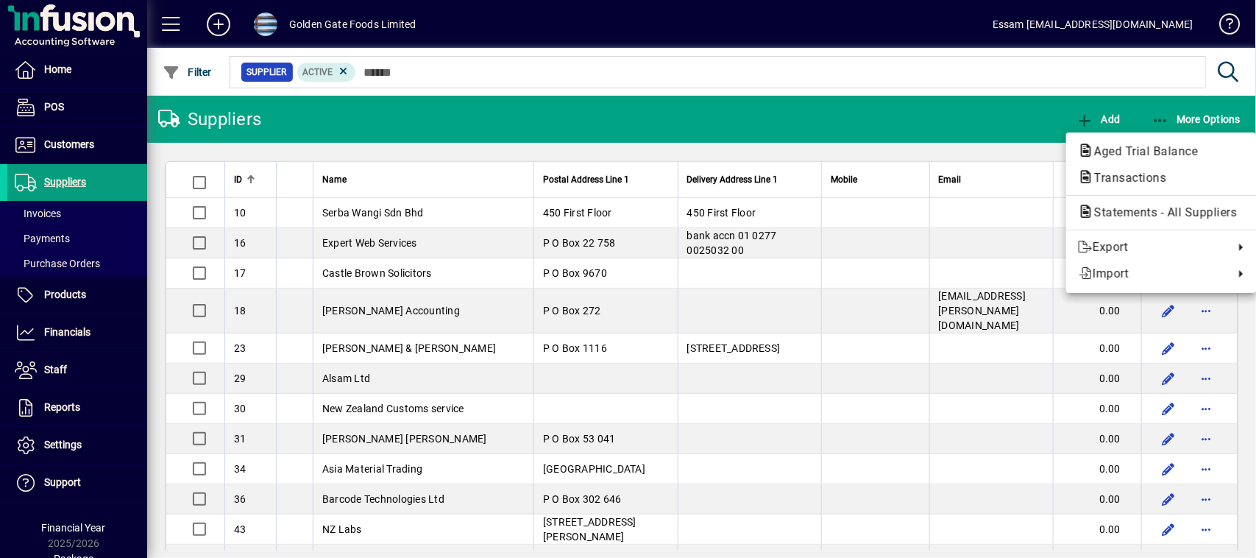
click at [383, 68] on div at bounding box center [628, 279] width 1256 height 558
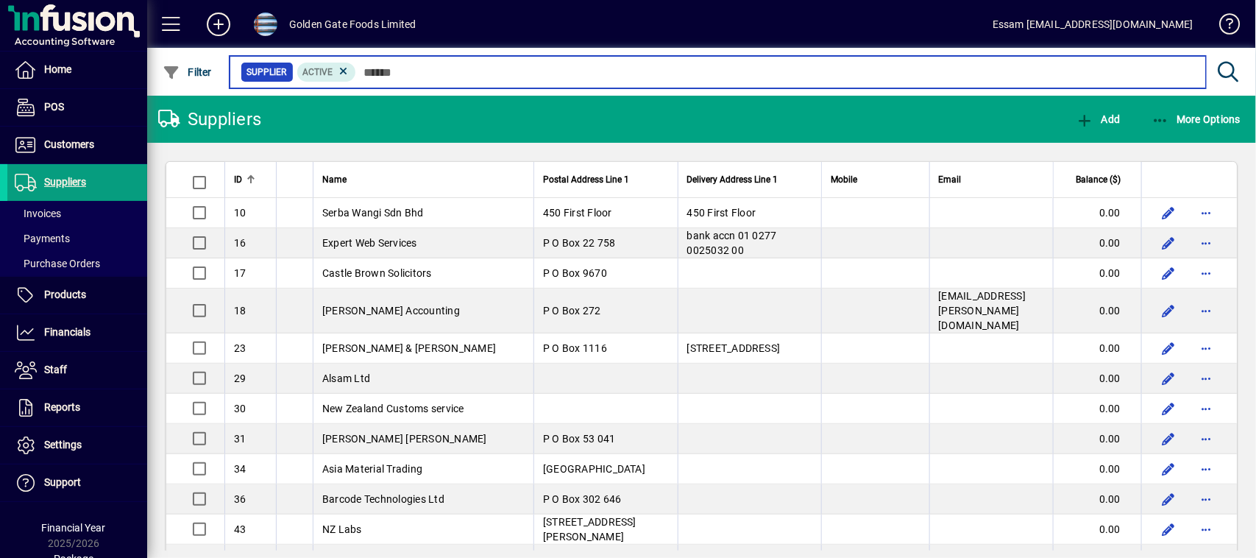
click at [384, 75] on input "text" at bounding box center [775, 72] width 838 height 21
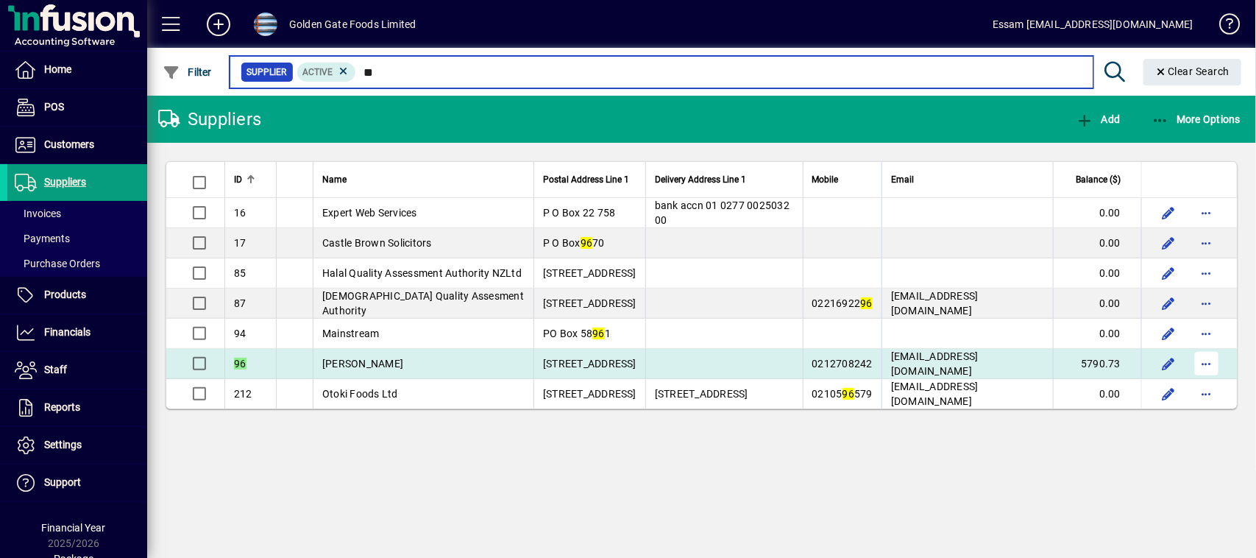
type input "**"
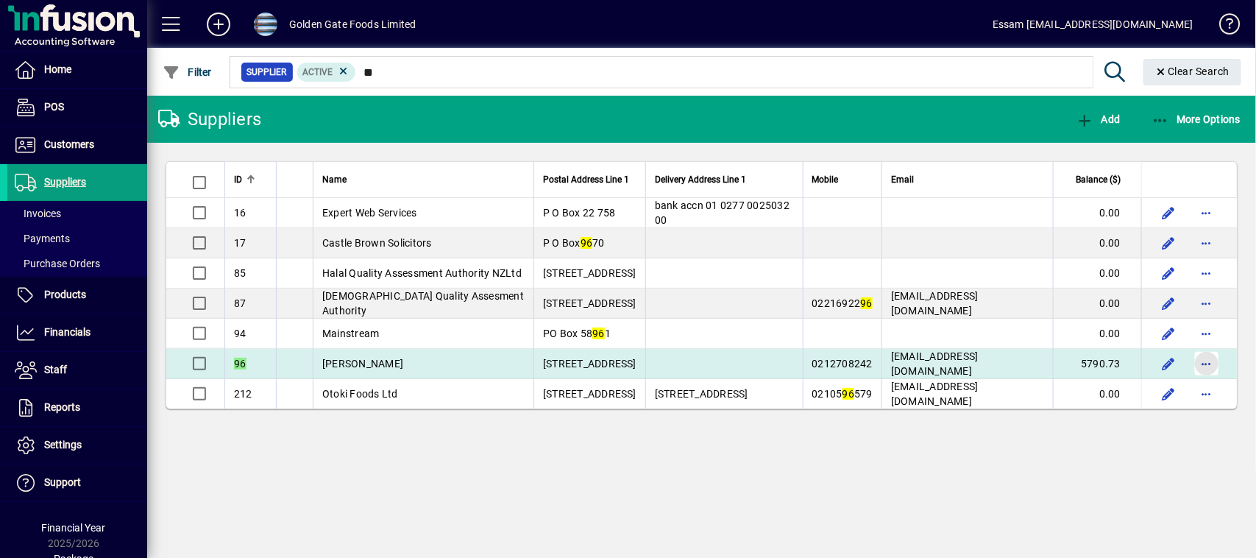
click at [1207, 362] on span "button" at bounding box center [1206, 363] width 35 height 35
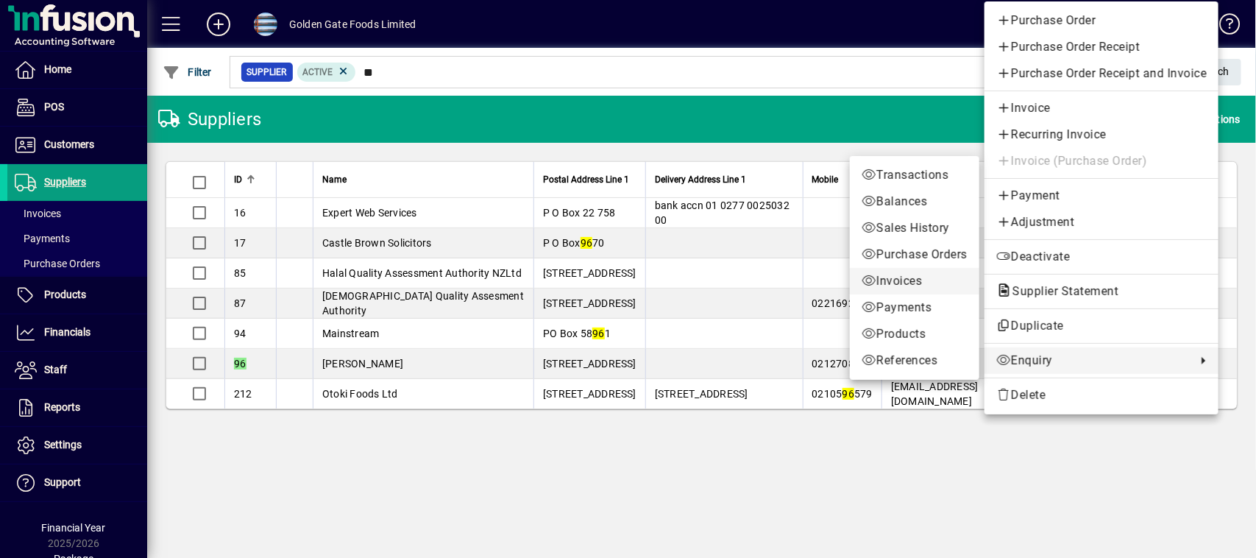
click at [896, 274] on span "Invoices" at bounding box center [915, 281] width 106 height 18
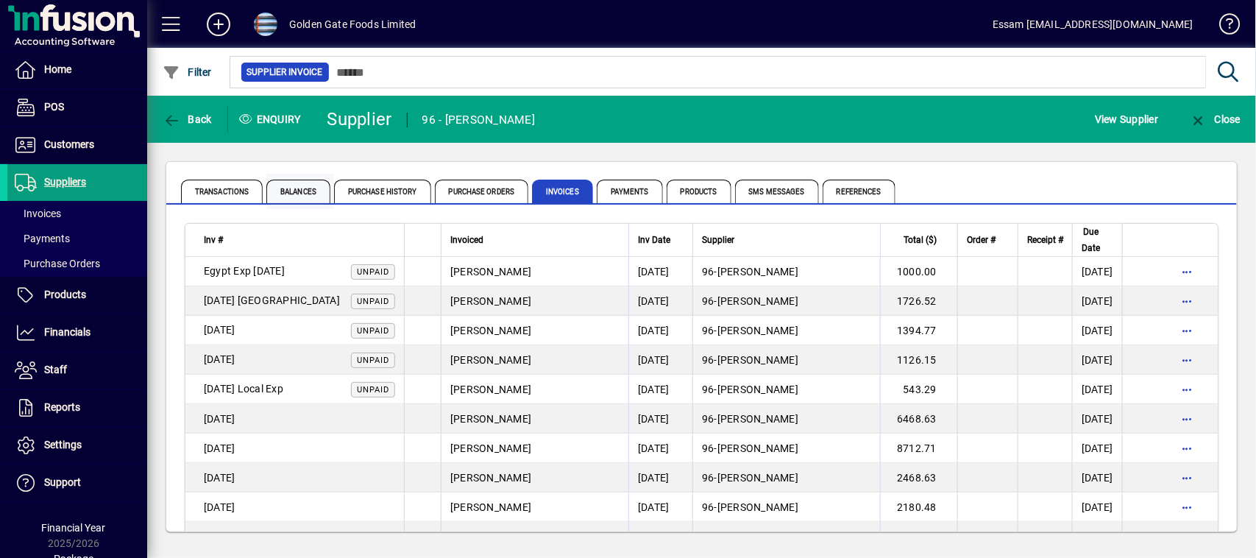
click at [280, 192] on span "Balances" at bounding box center [298, 192] width 64 height 24
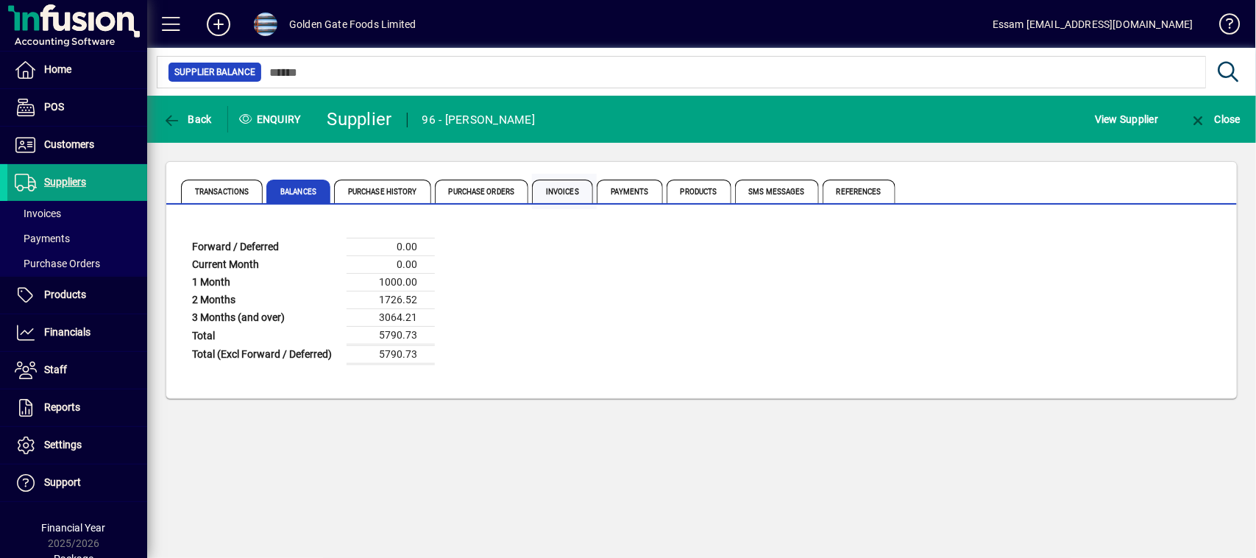
click at [567, 194] on span "Invoices" at bounding box center [562, 192] width 61 height 24
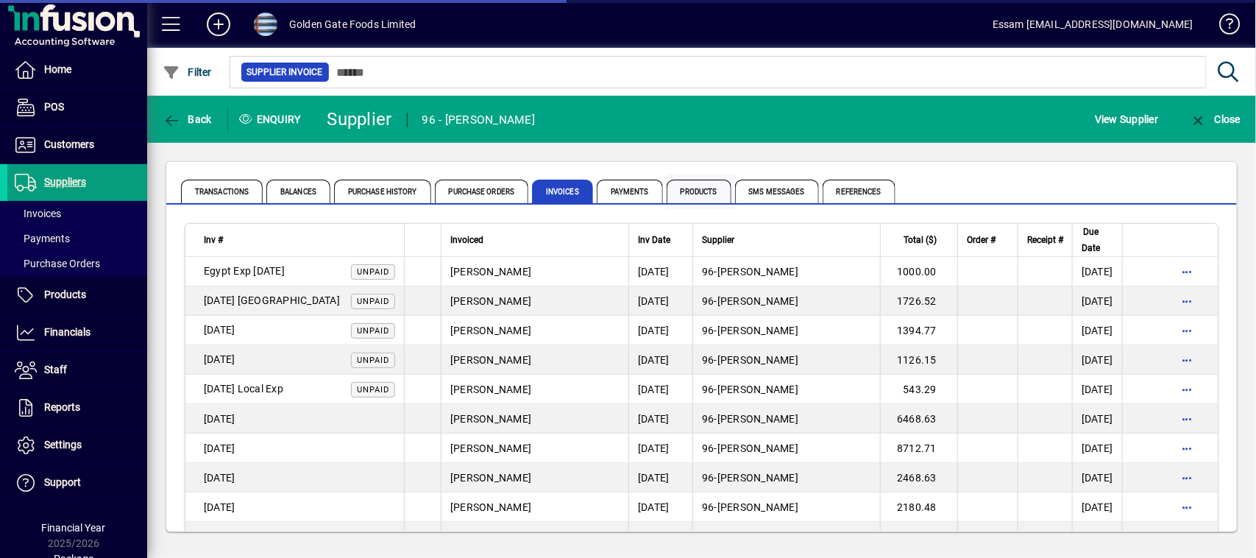
click at [703, 194] on span "Products" at bounding box center [699, 192] width 65 height 24
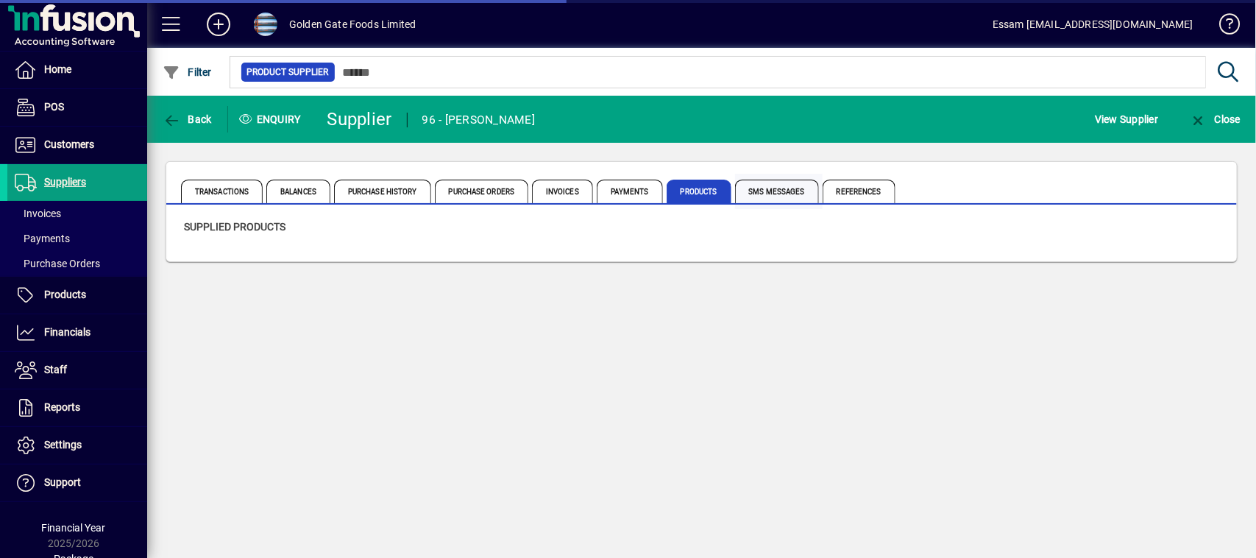
click at [781, 190] on span "SMS Messages" at bounding box center [777, 192] width 84 height 24
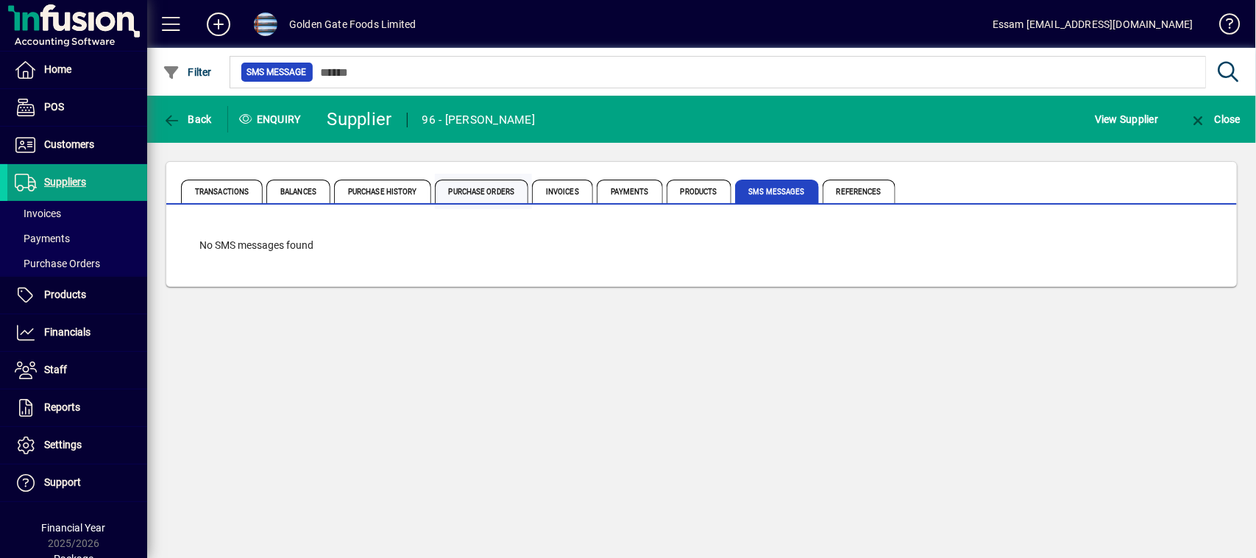
click at [480, 191] on span "Purchase Orders" at bounding box center [482, 192] width 94 height 24
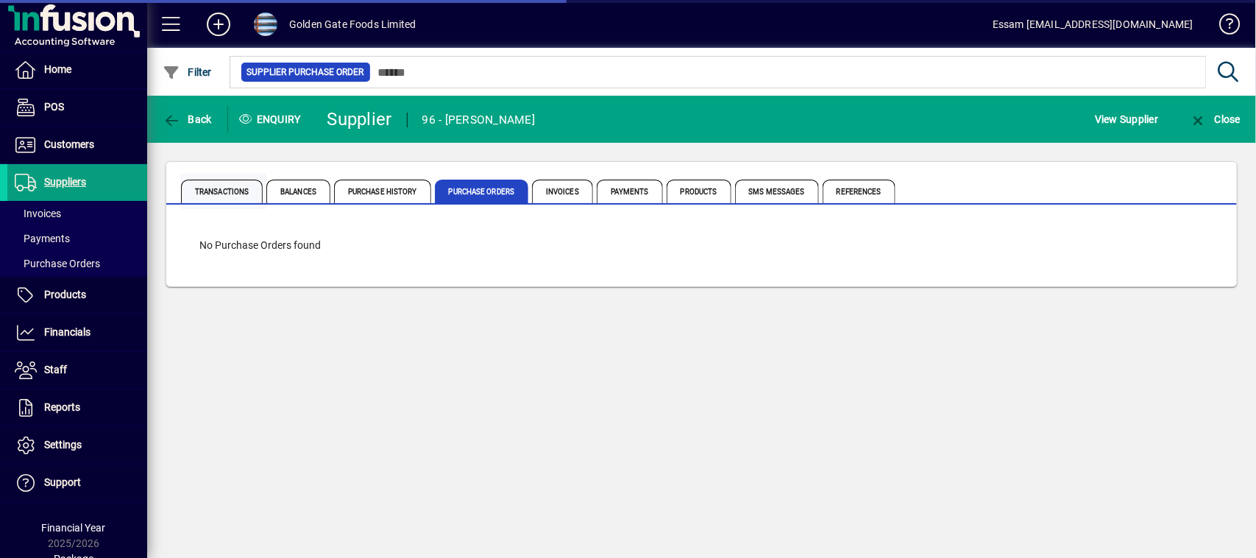
click at [211, 191] on span "Transactions" at bounding box center [222, 192] width 82 height 24
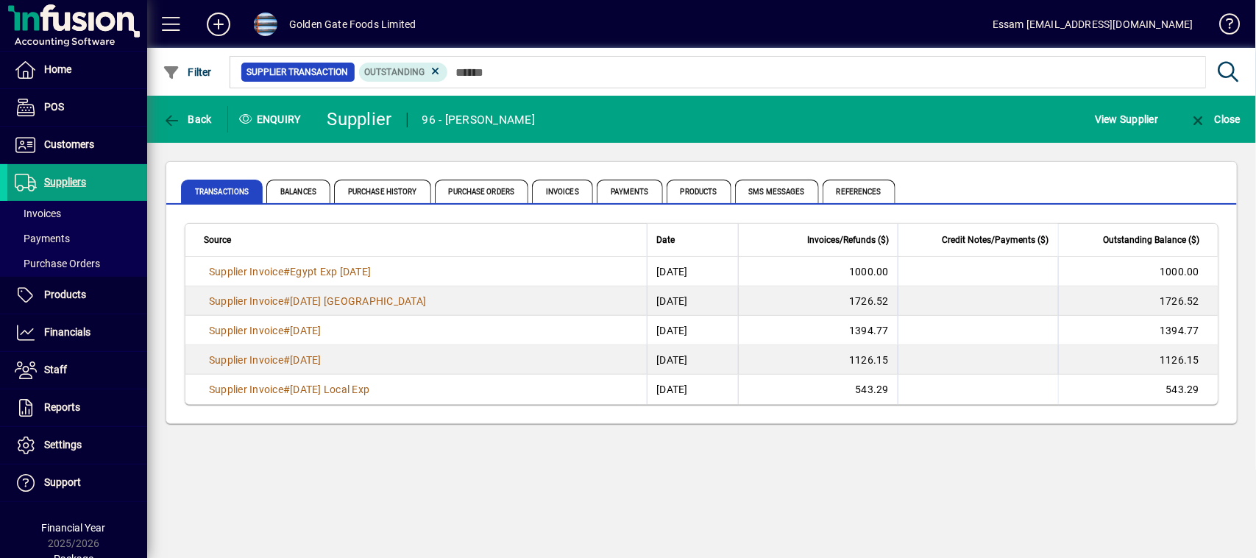
click at [657, 461] on div "Back Enquiry Supplier 96 - Essam Yousef View Supplier Close Transactions Balanc…" at bounding box center [701, 327] width 1109 height 462
click at [78, 149] on span "Customers" at bounding box center [69, 144] width 50 height 12
